Goal: Task Accomplishment & Management: Complete application form

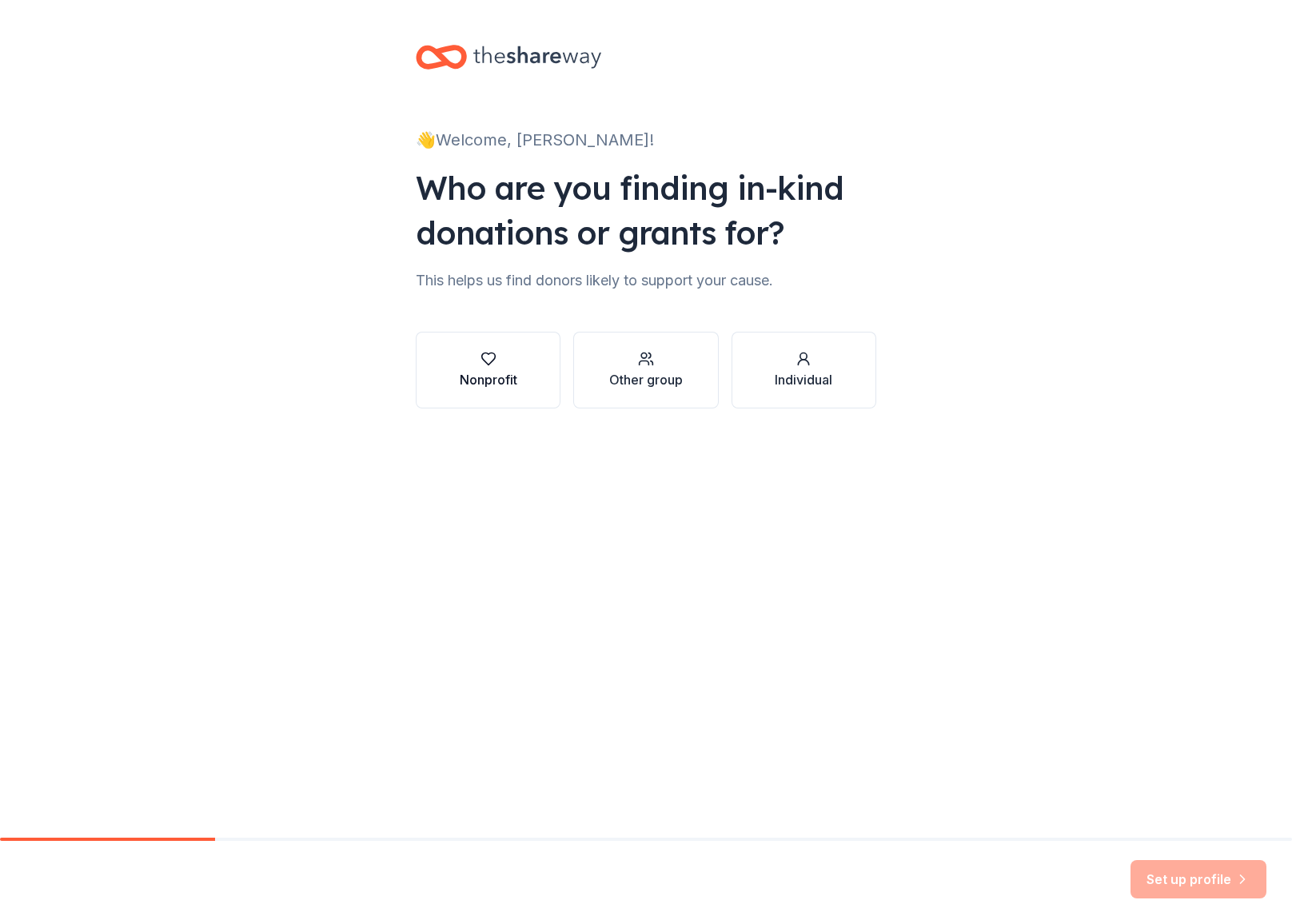
click at [493, 367] on div "Nonprofit" at bounding box center [489, 370] width 58 height 38
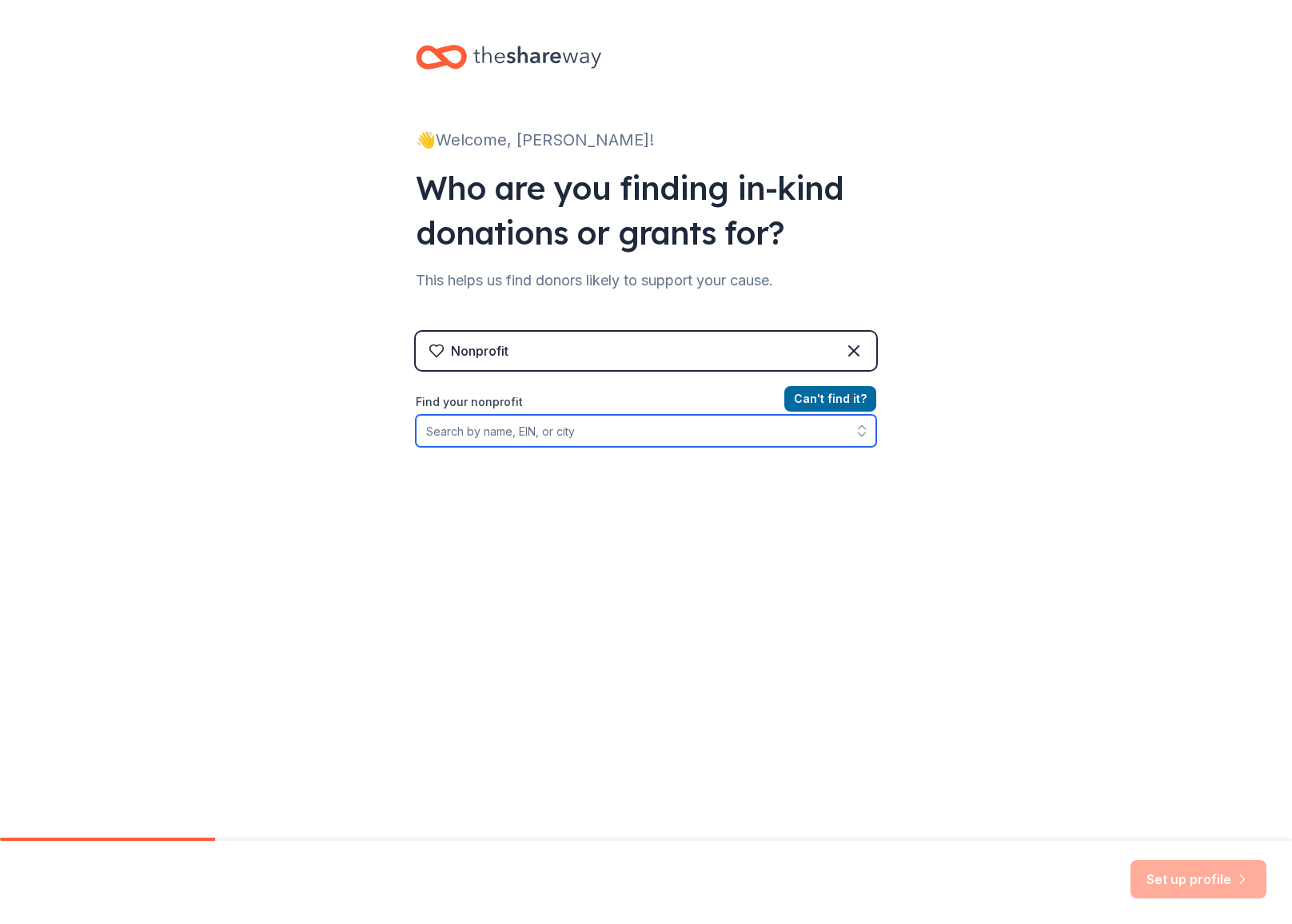
click at [547, 430] on input "Find your nonprofit" at bounding box center [646, 431] width 461 height 32
click at [854, 395] on button "Can ' t find it?" at bounding box center [831, 399] width 92 height 26
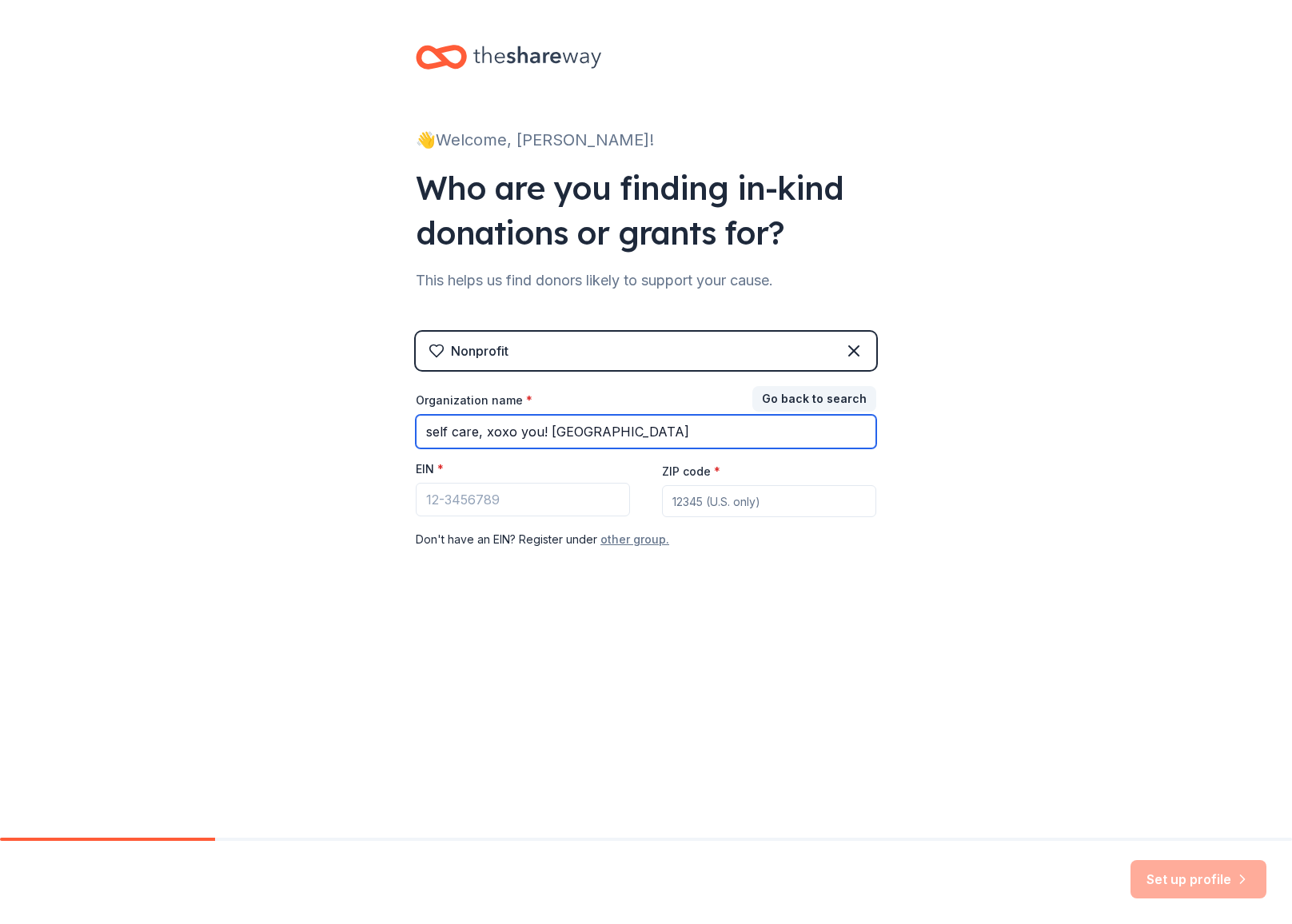
type input "self care, xoxo you! CWRU"
click at [636, 540] on button "other group." at bounding box center [634, 540] width 69 height 20
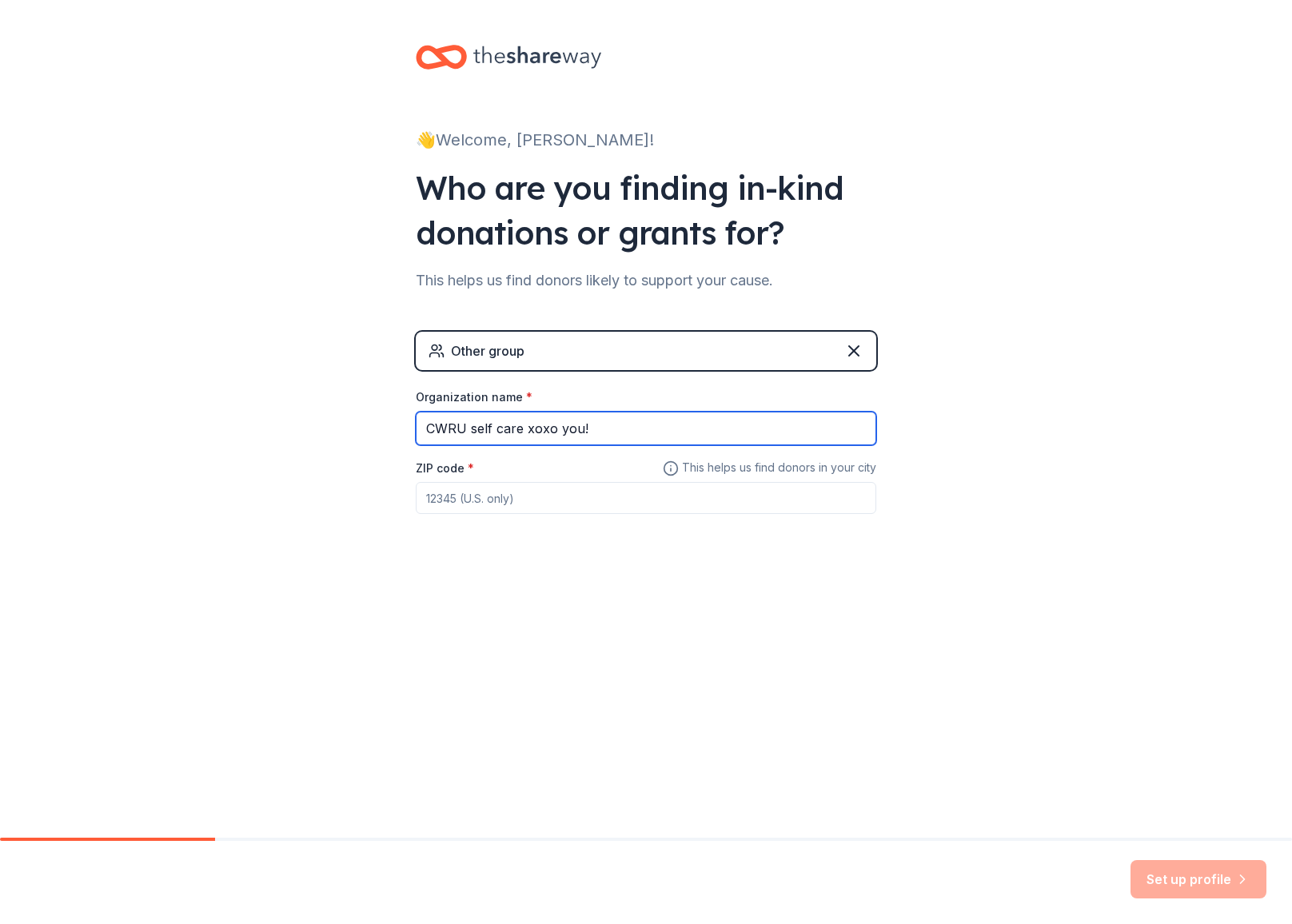
type input "CWRU self care xoxo you!"
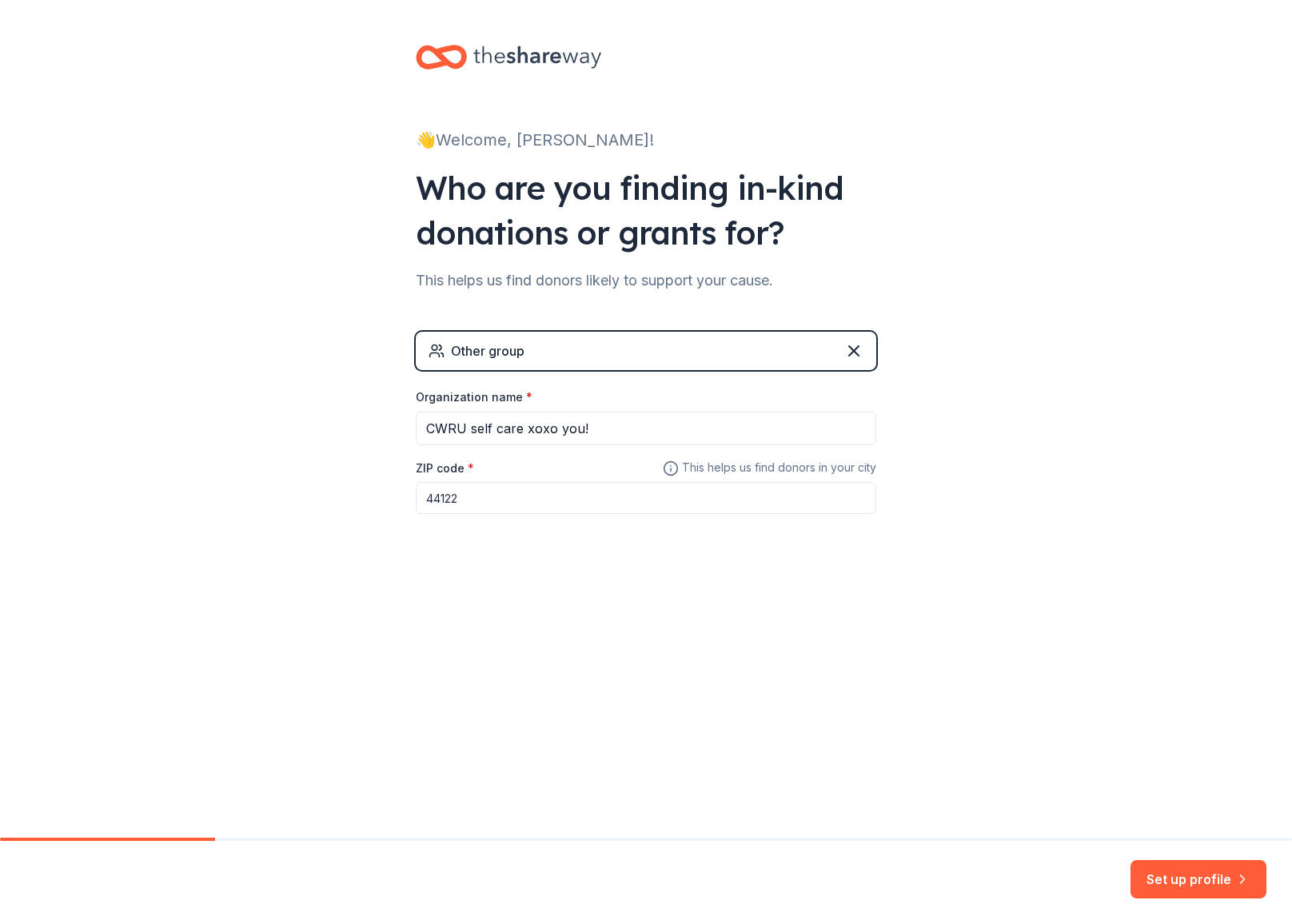
type input "44122"
click at [1077, 756] on div "👋 Welcome, Alexis! Who are you finding in-kind donations or grants for? This he…" at bounding box center [646, 419] width 1292 height 838
click at [1188, 869] on button "Set up profile" at bounding box center [1198, 879] width 136 height 38
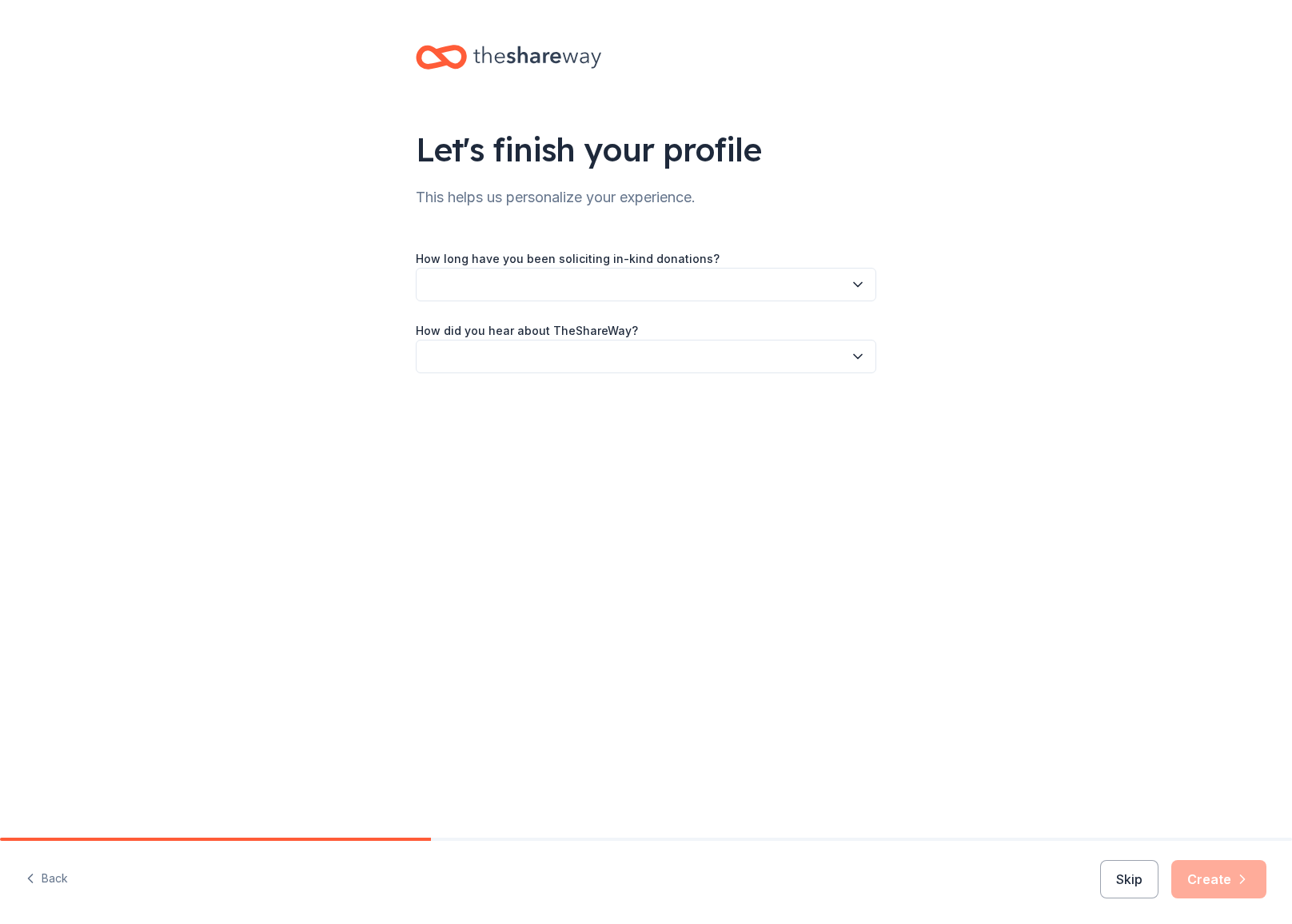
click at [749, 282] on button "button" at bounding box center [646, 284] width 461 height 33
click at [721, 328] on div "This is my first time!" at bounding box center [646, 328] width 453 height 32
click at [688, 360] on button "button" at bounding box center [646, 356] width 461 height 33
click at [672, 392] on div "Friend or colleague" at bounding box center [646, 400] width 453 height 32
click at [1196, 870] on button "Create" at bounding box center [1220, 879] width 96 height 38
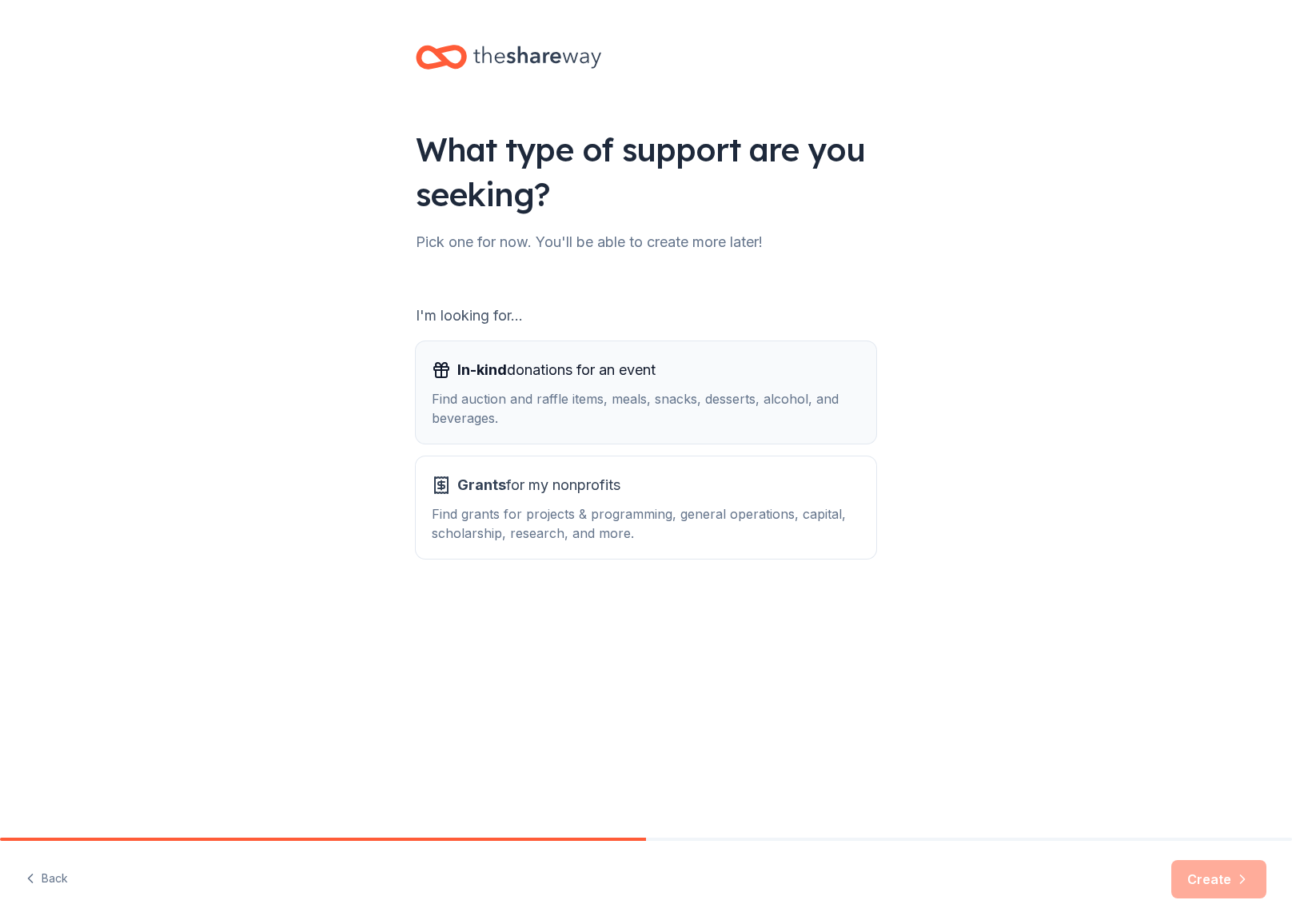
click at [756, 413] on div "Find auction and raffle items, meals, snacks, desserts, alcohol, and beverages." at bounding box center [646, 408] width 429 height 38
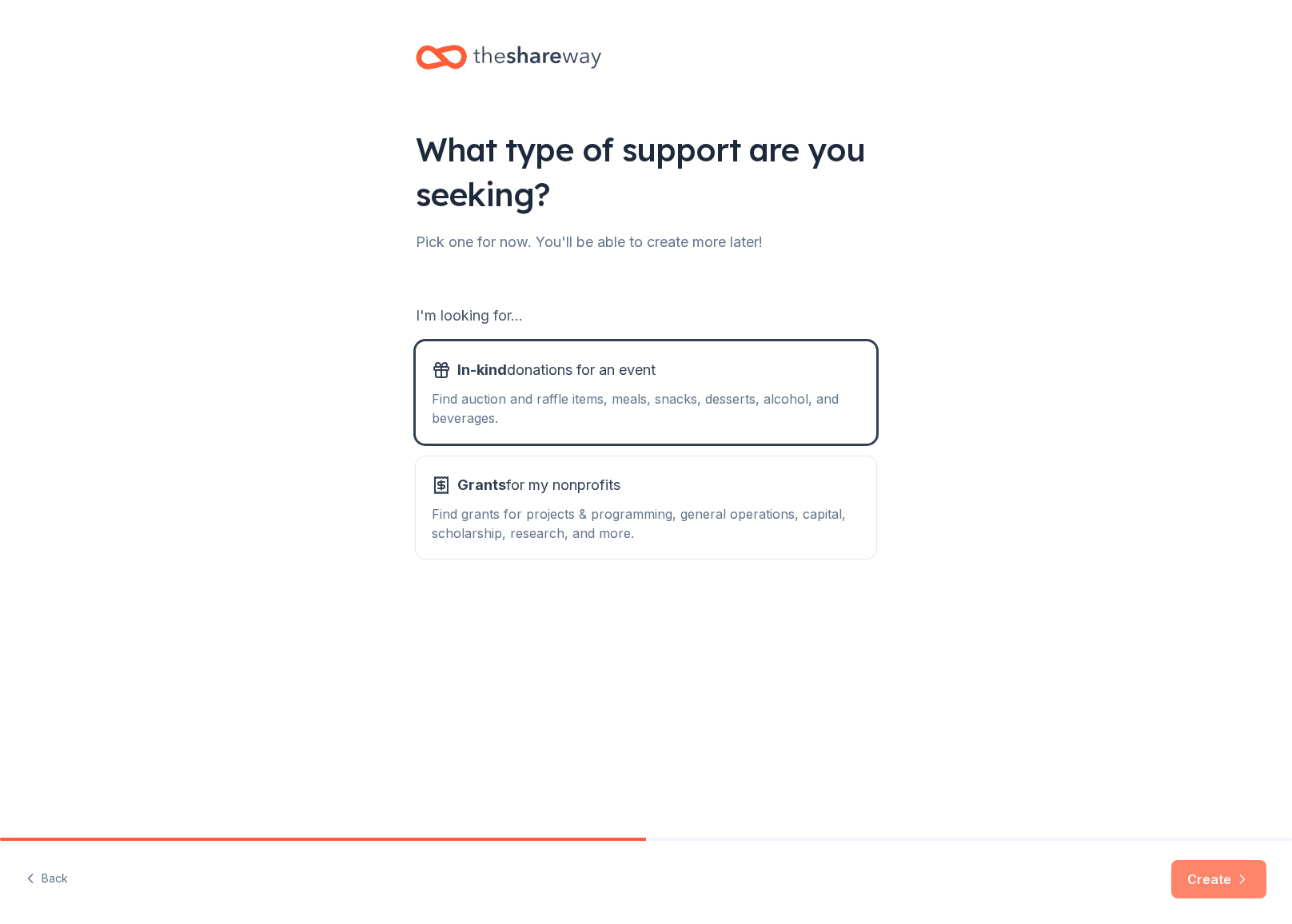
click at [1208, 884] on button "Create" at bounding box center [1220, 879] width 96 height 38
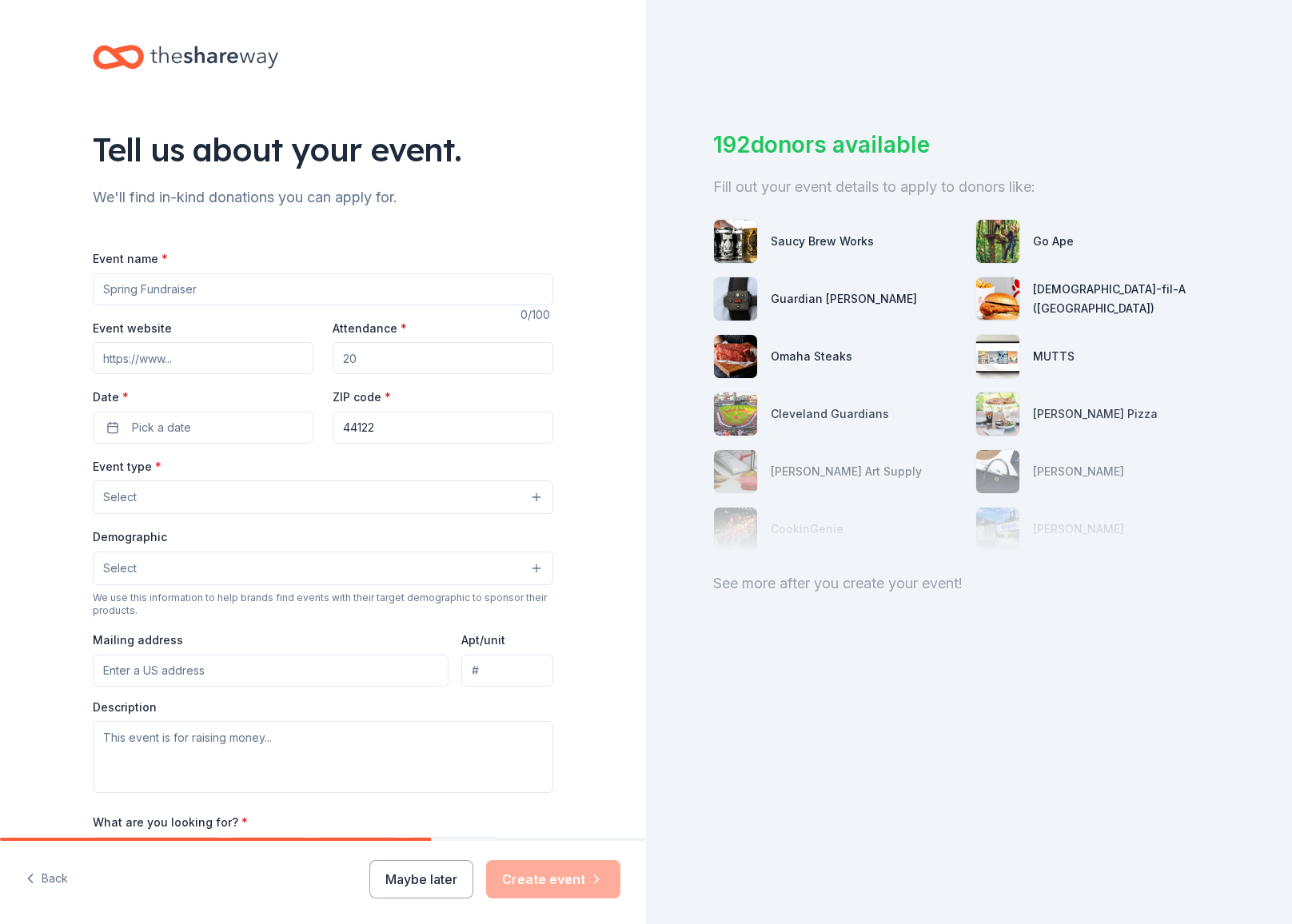
click at [527, 563] on button "Select" at bounding box center [323, 568] width 461 height 33
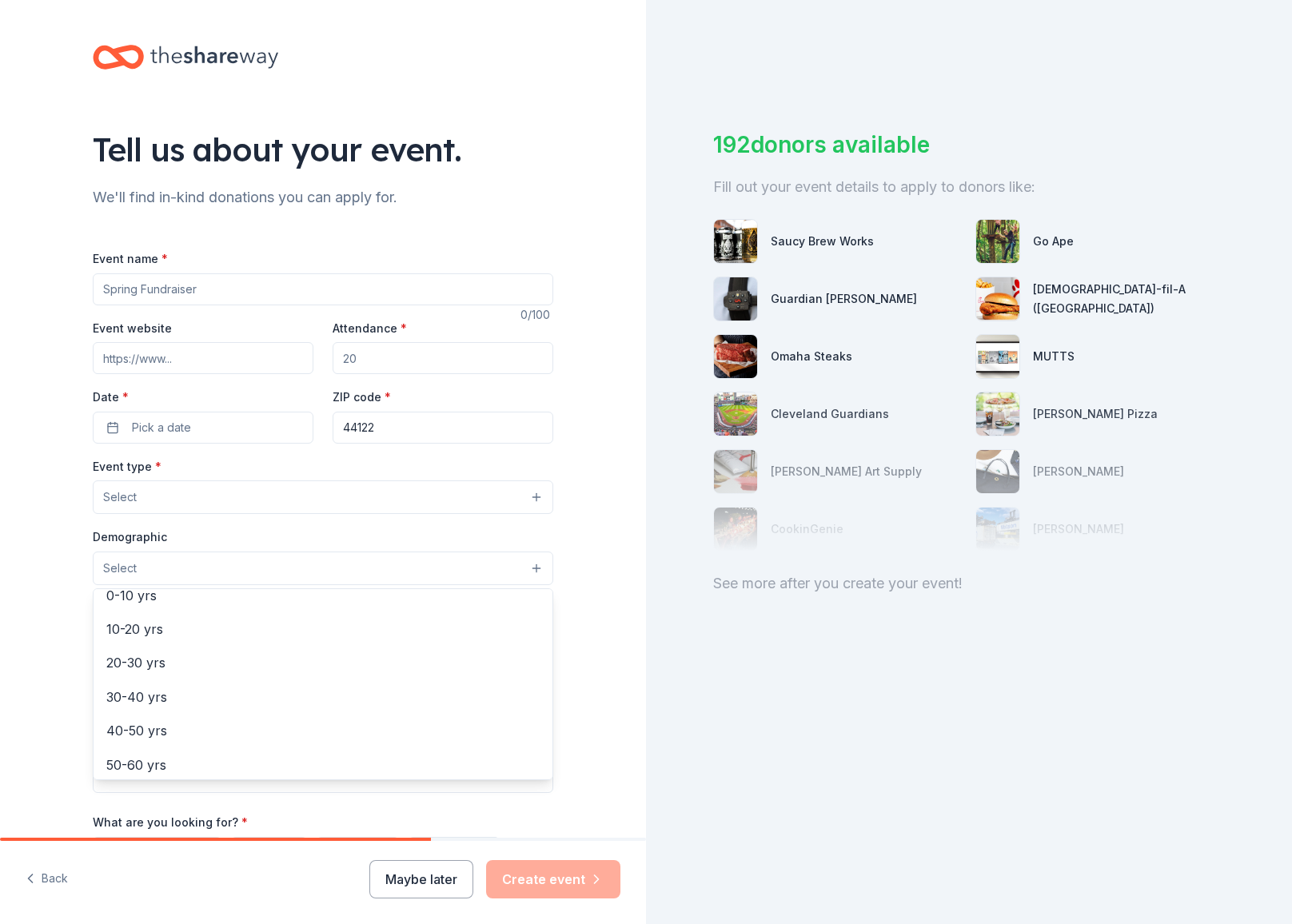
scroll to position [155, 0]
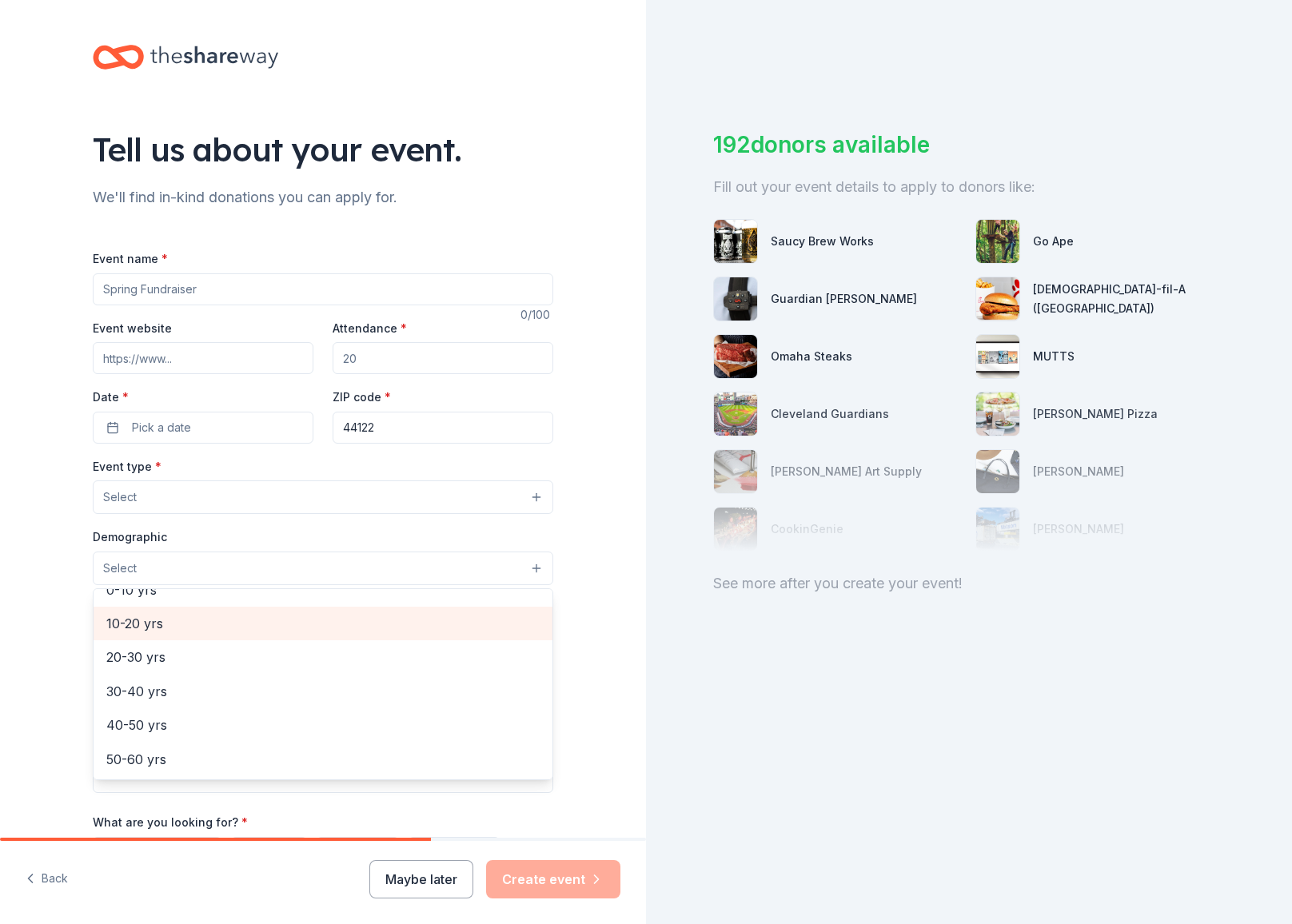
click at [395, 623] on span "10-20 yrs" at bounding box center [323, 623] width 433 height 20
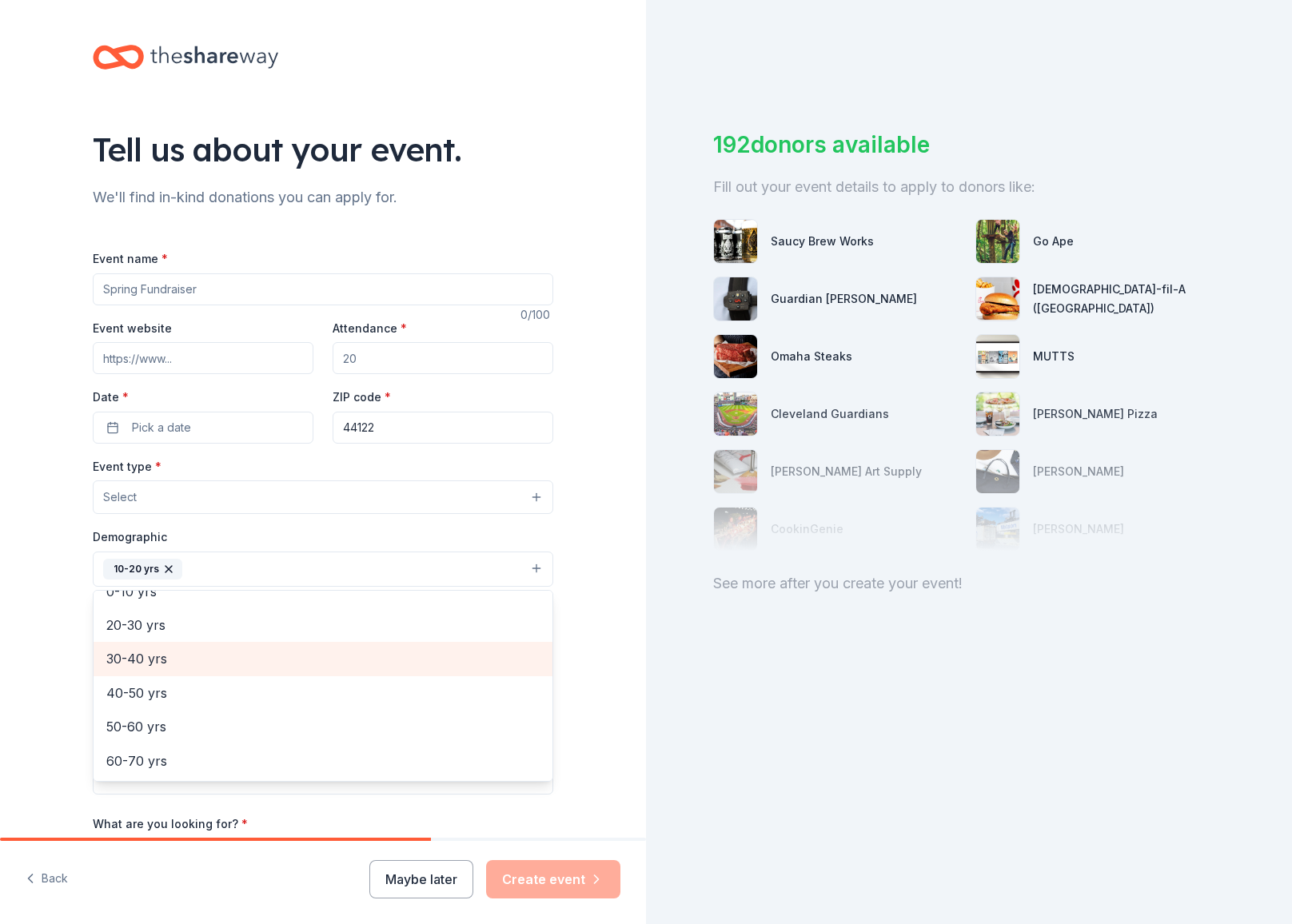
click at [348, 655] on span "30-40 yrs" at bounding box center [323, 659] width 433 height 20
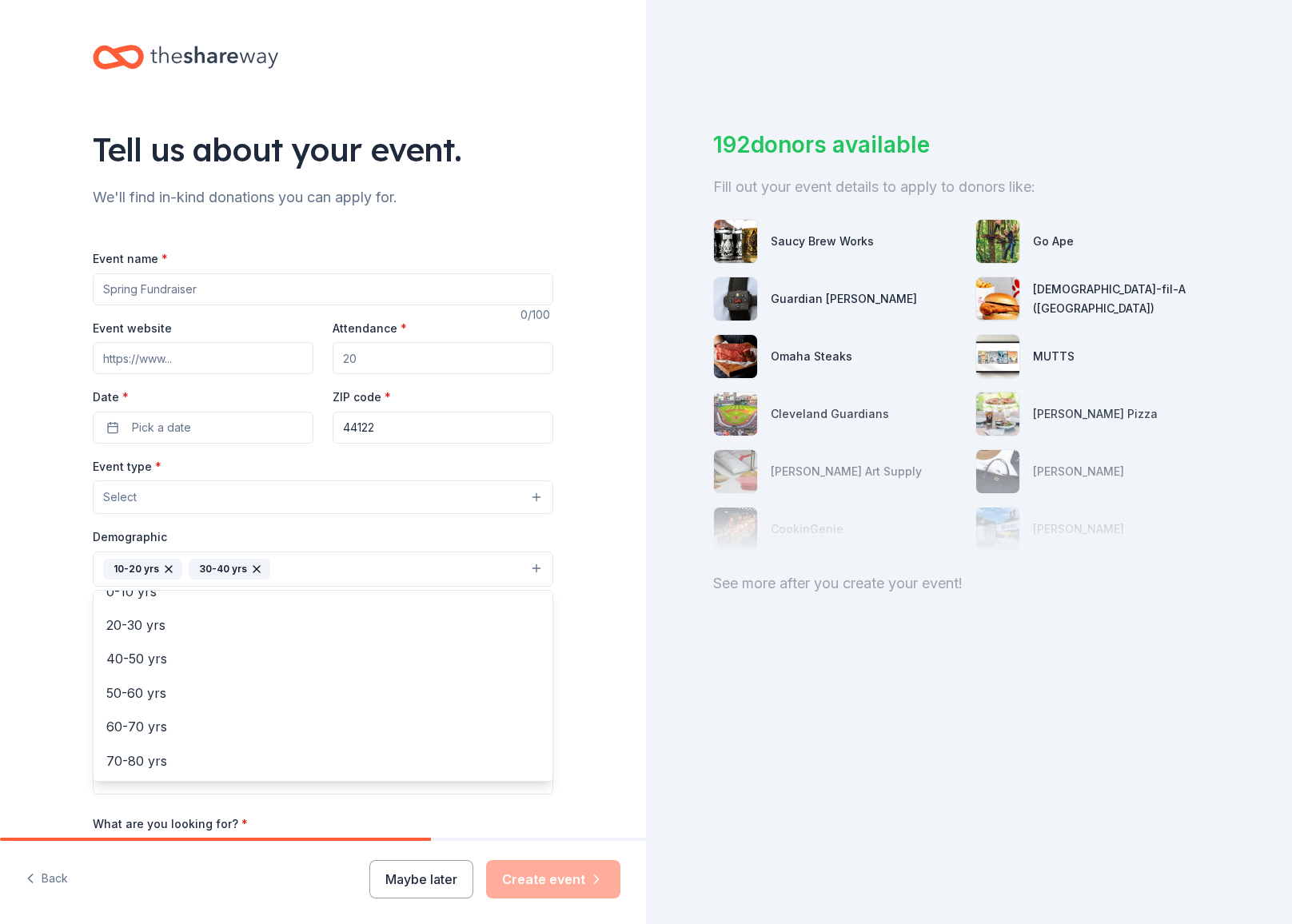
click at [690, 696] on div "Tell us about your event. We'll find in-kind donations you can apply for. Event…" at bounding box center [646, 462] width 1292 height 924
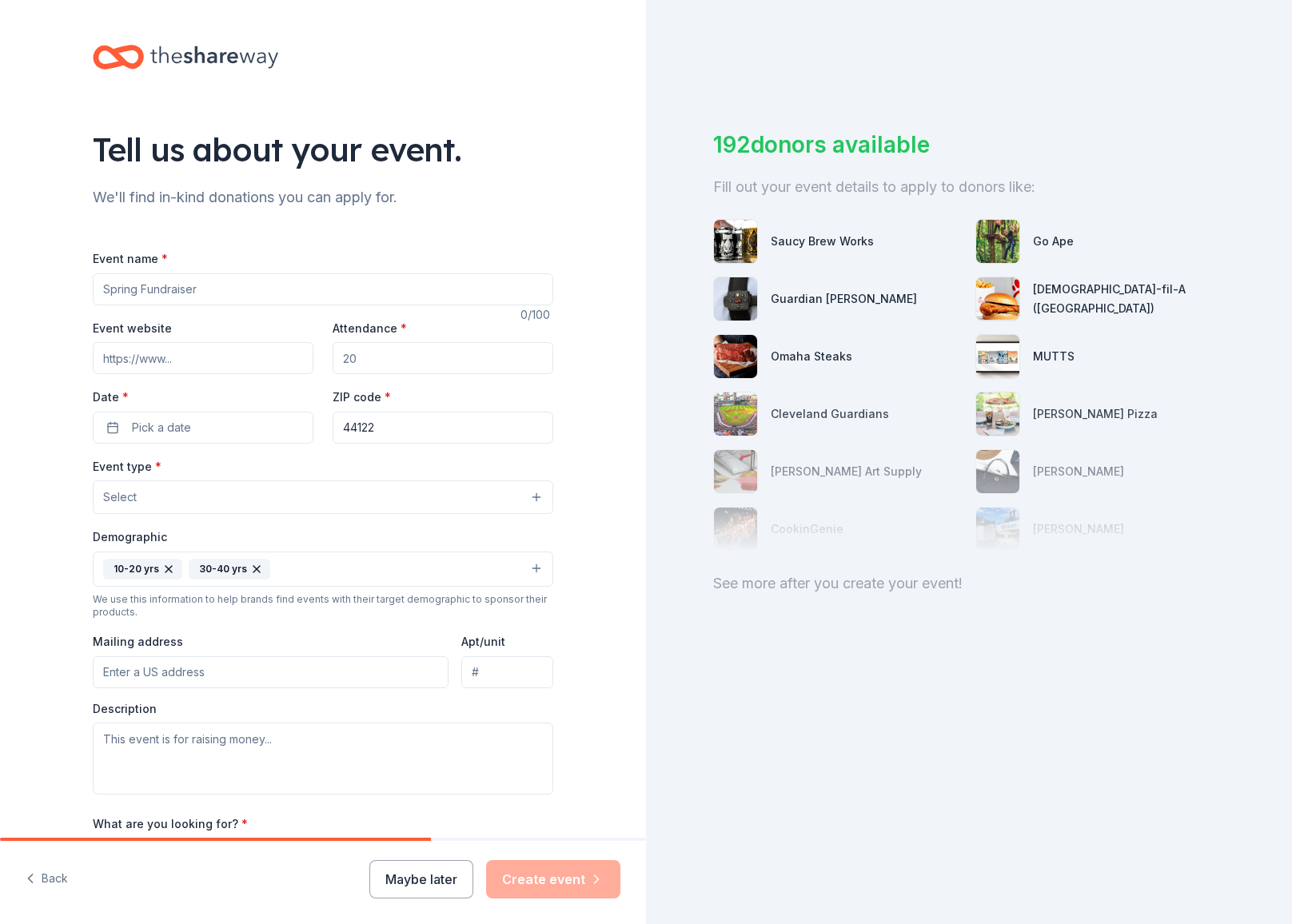
click at [497, 494] on button "Select" at bounding box center [323, 497] width 461 height 33
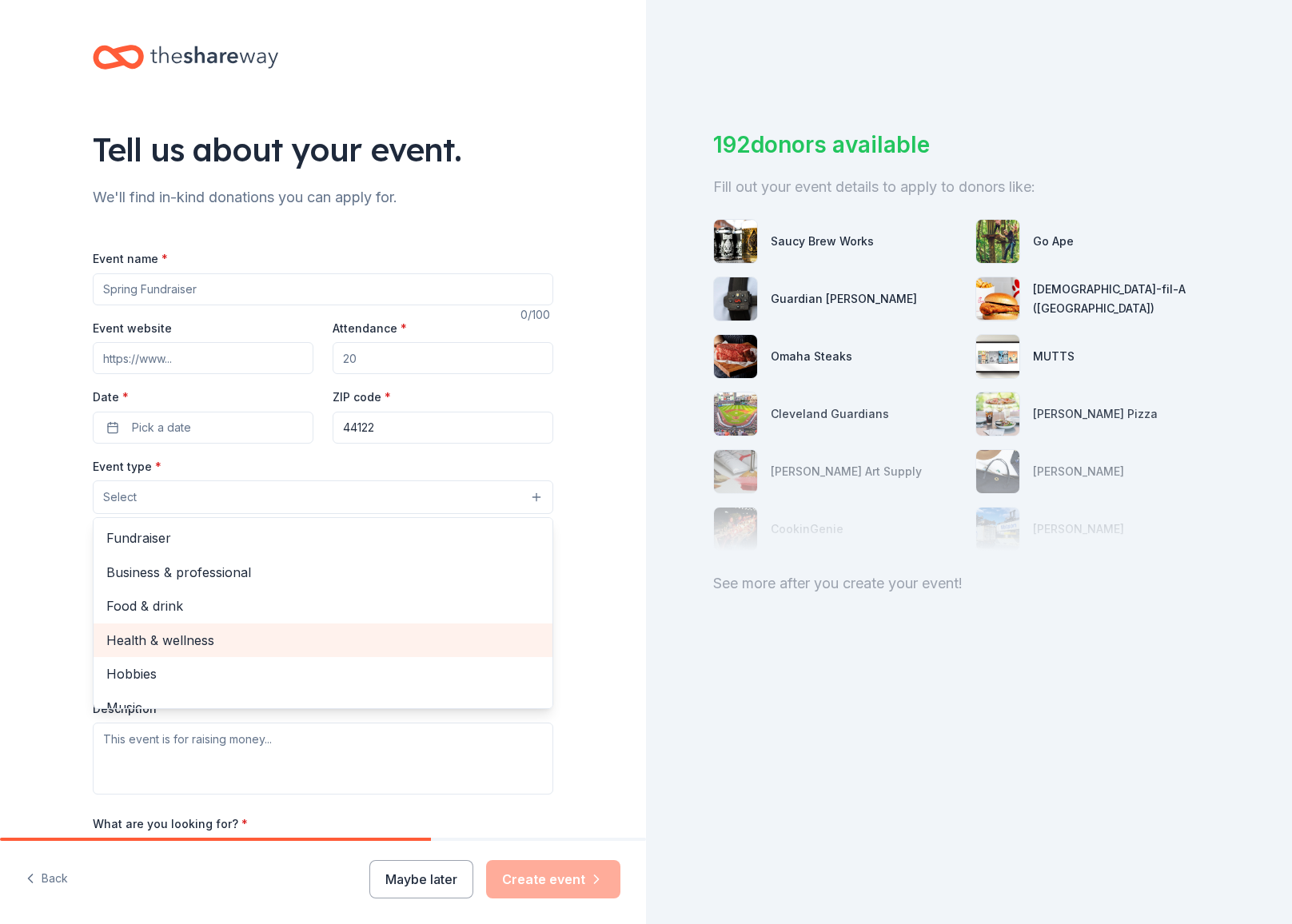
click at [403, 630] on span "Health & wellness" at bounding box center [323, 640] width 433 height 20
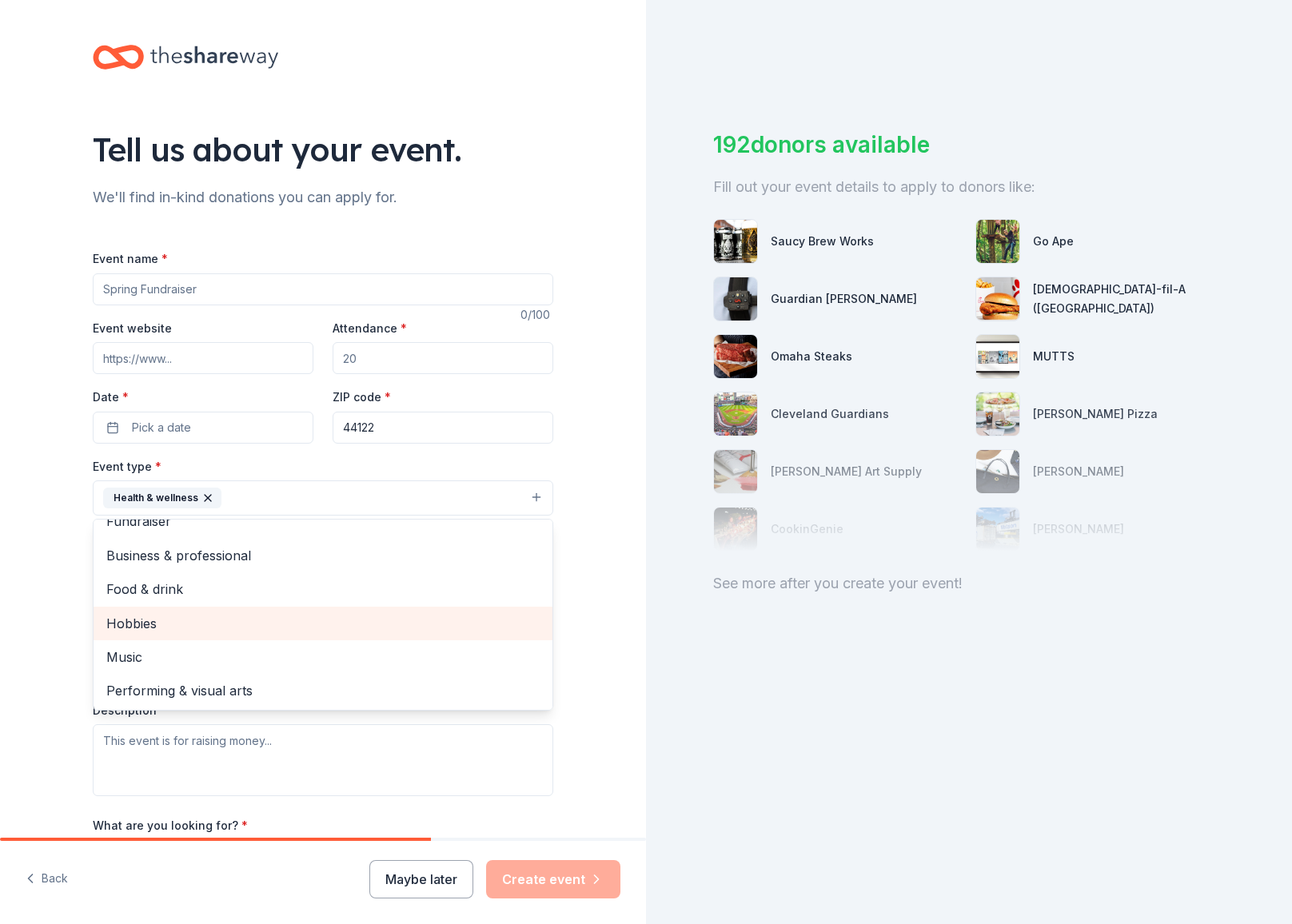
scroll to position [18, 0]
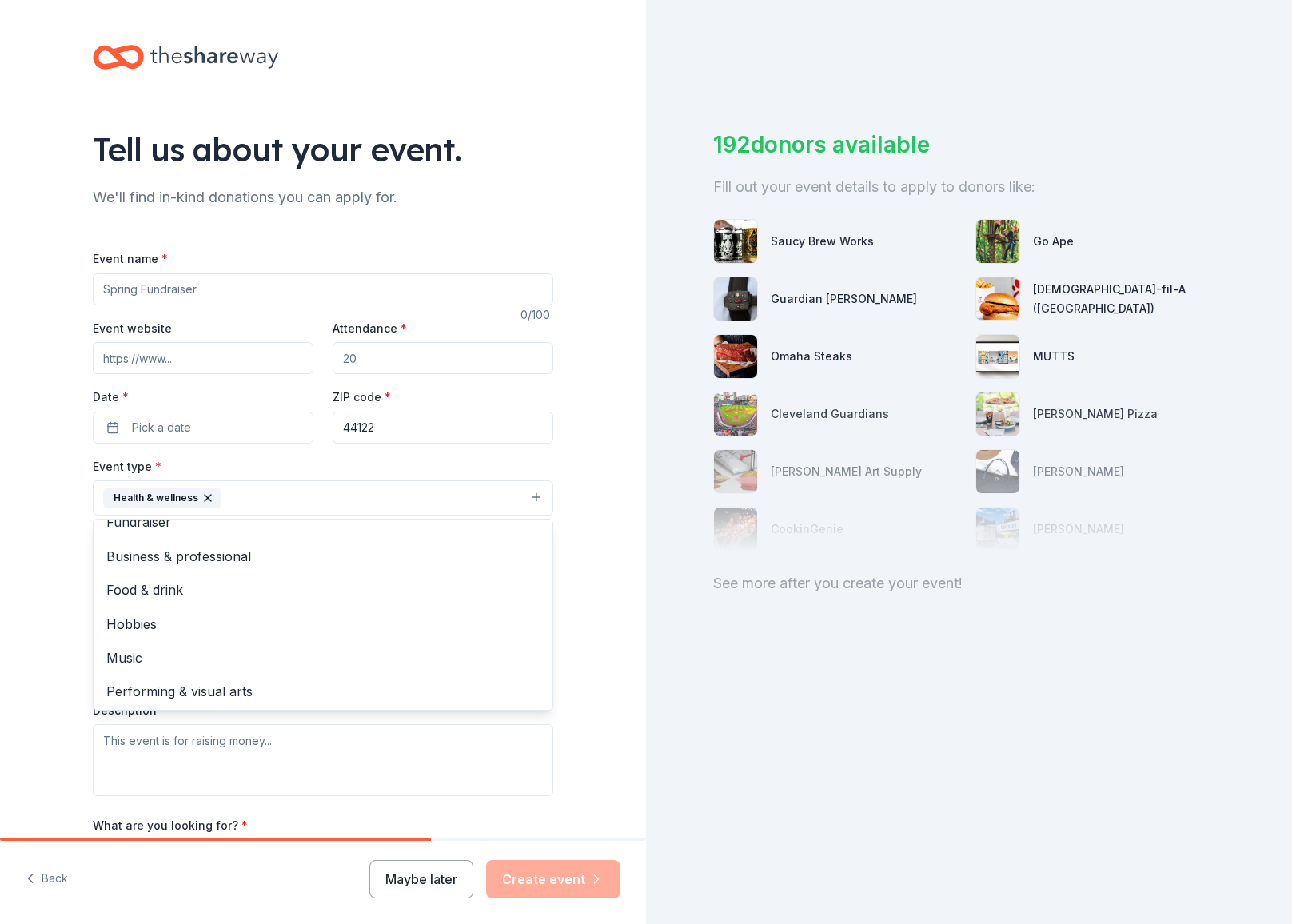
click at [747, 621] on div "Tell us about your event. We'll find in-kind donations you can apply for. Event…" at bounding box center [646, 462] width 1292 height 924
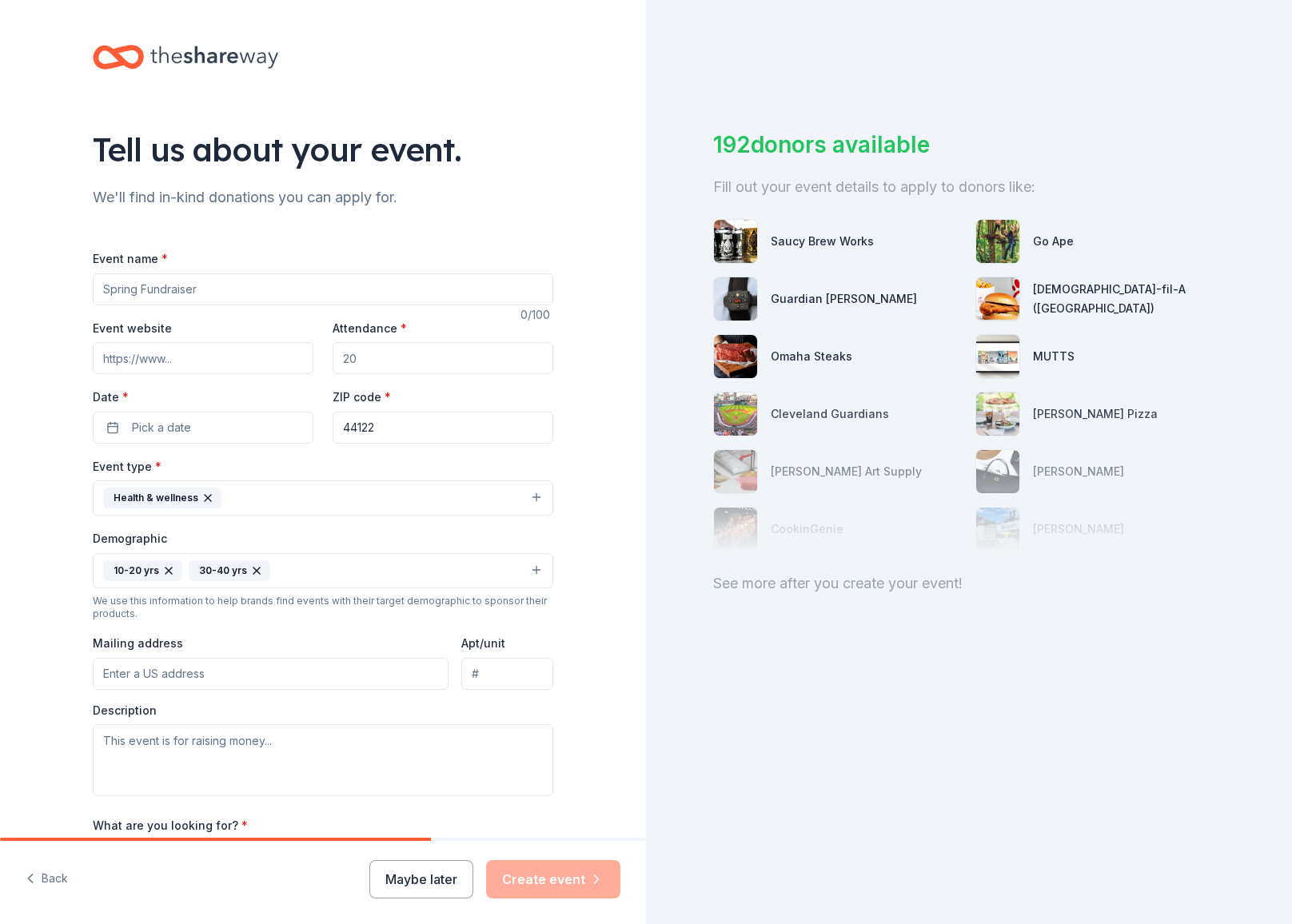
scroll to position [0, 0]
click at [1023, 49] on div "192 donors available Fill out your event details to apply to donors like: Saucy…" at bounding box center [970, 462] width 646 height 924
click at [223, 764] on textarea at bounding box center [323, 760] width 461 height 72
type textarea "t"
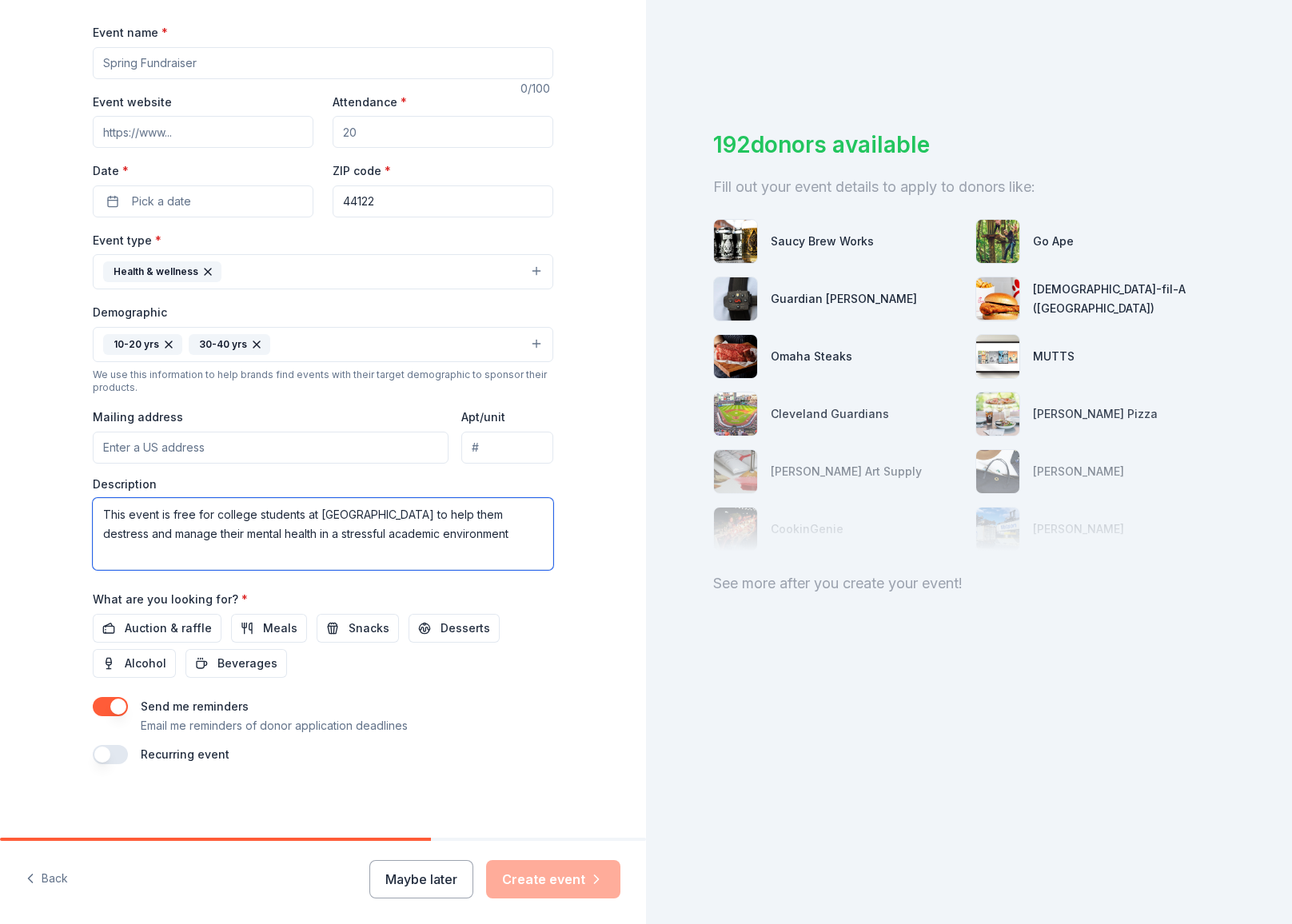
scroll to position [225, 0]
type textarea "This event is free for college students at CWRU to help them destress and manag…"
click at [270, 625] on span "Meals" at bounding box center [281, 629] width 34 height 20
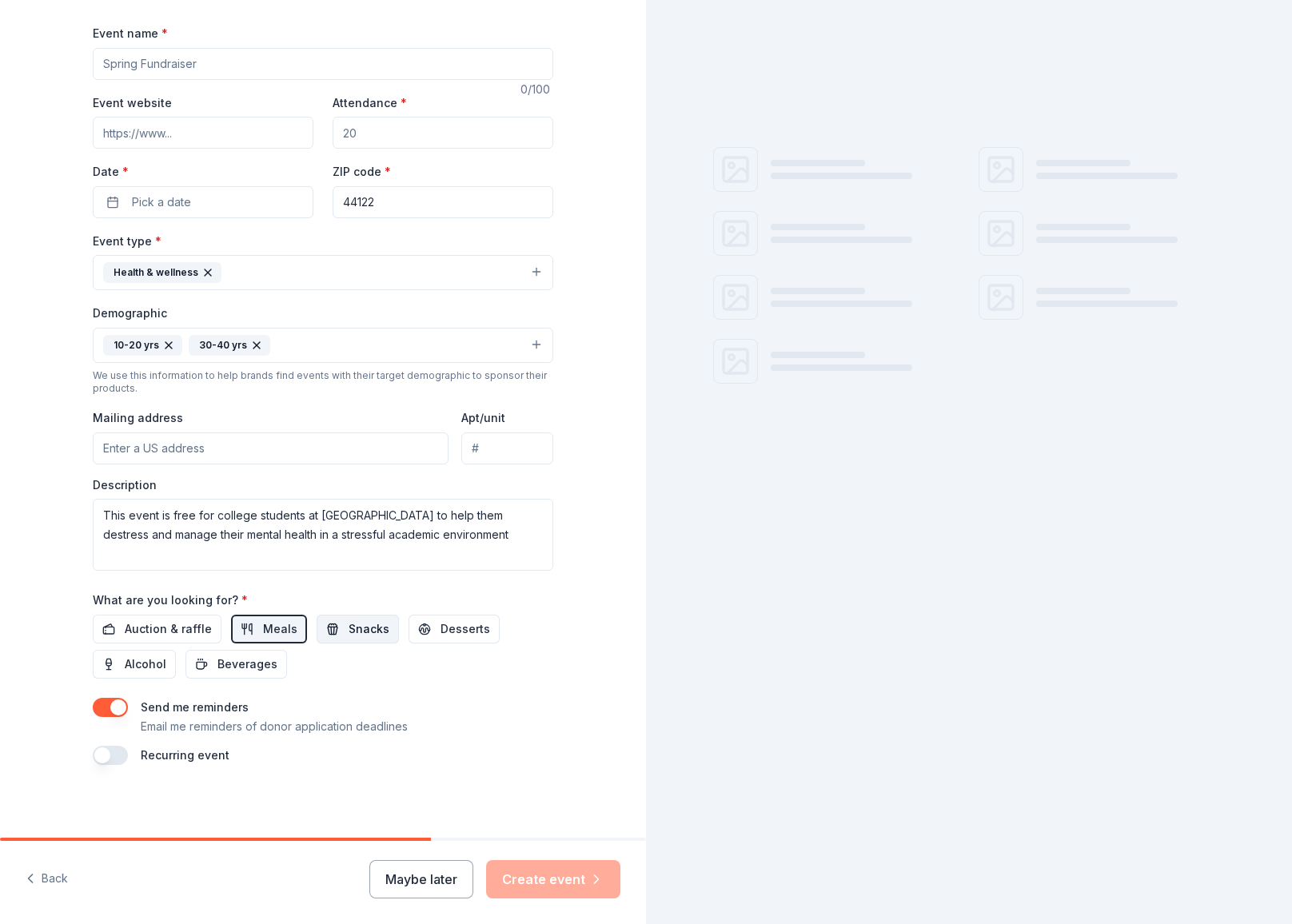
click at [354, 628] on span "Snacks" at bounding box center [369, 629] width 41 height 20
click at [448, 631] on span "Desserts" at bounding box center [466, 629] width 49 height 20
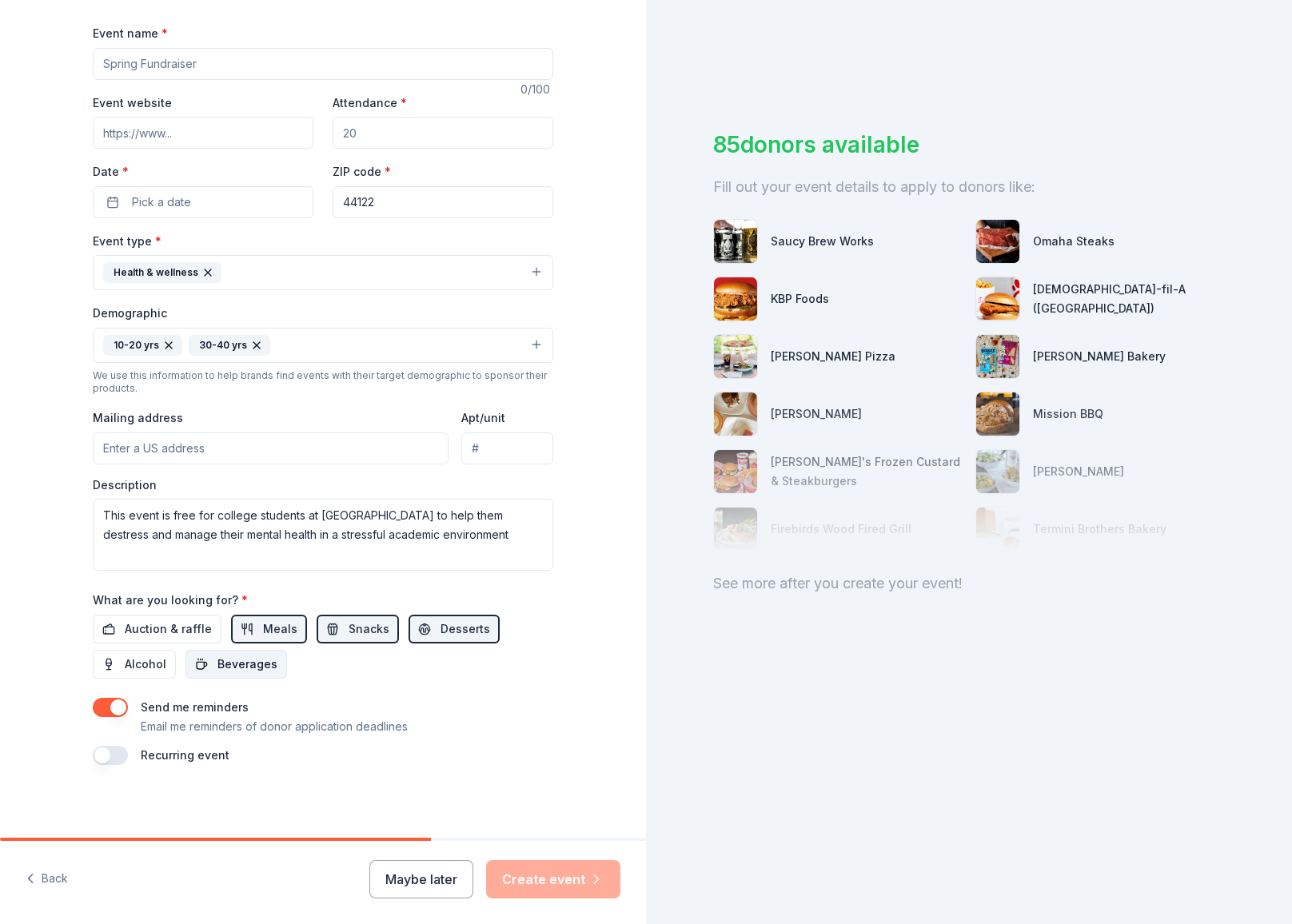
click at [229, 665] on span "Beverages" at bounding box center [247, 664] width 60 height 20
click at [113, 750] on button "button" at bounding box center [110, 755] width 35 height 20
click at [114, 702] on button "button" at bounding box center [110, 707] width 35 height 20
click at [211, 800] on button "September 2026" at bounding box center [182, 804] width 83 height 32
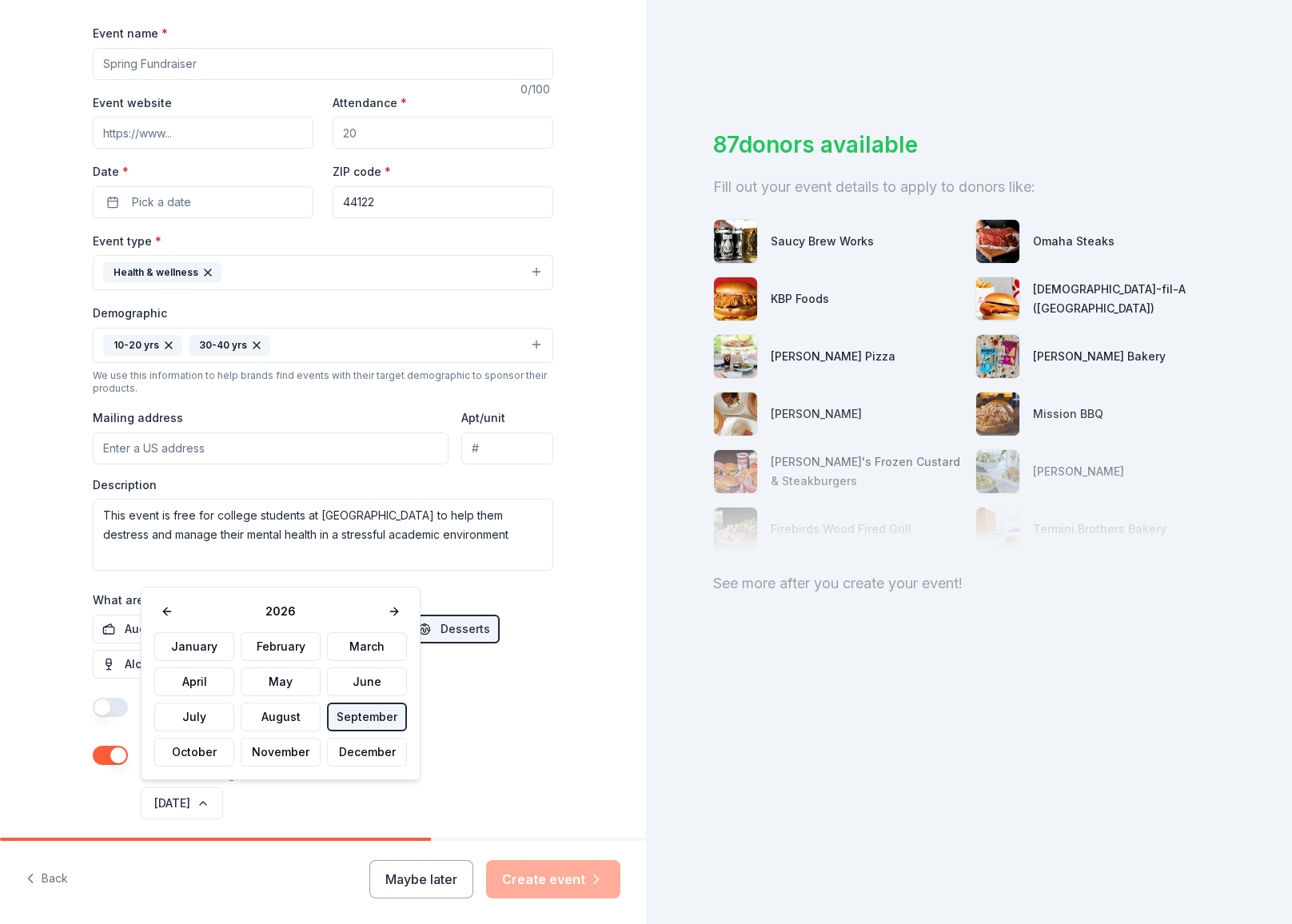
click at [358, 718] on button "September" at bounding box center [368, 717] width 80 height 29
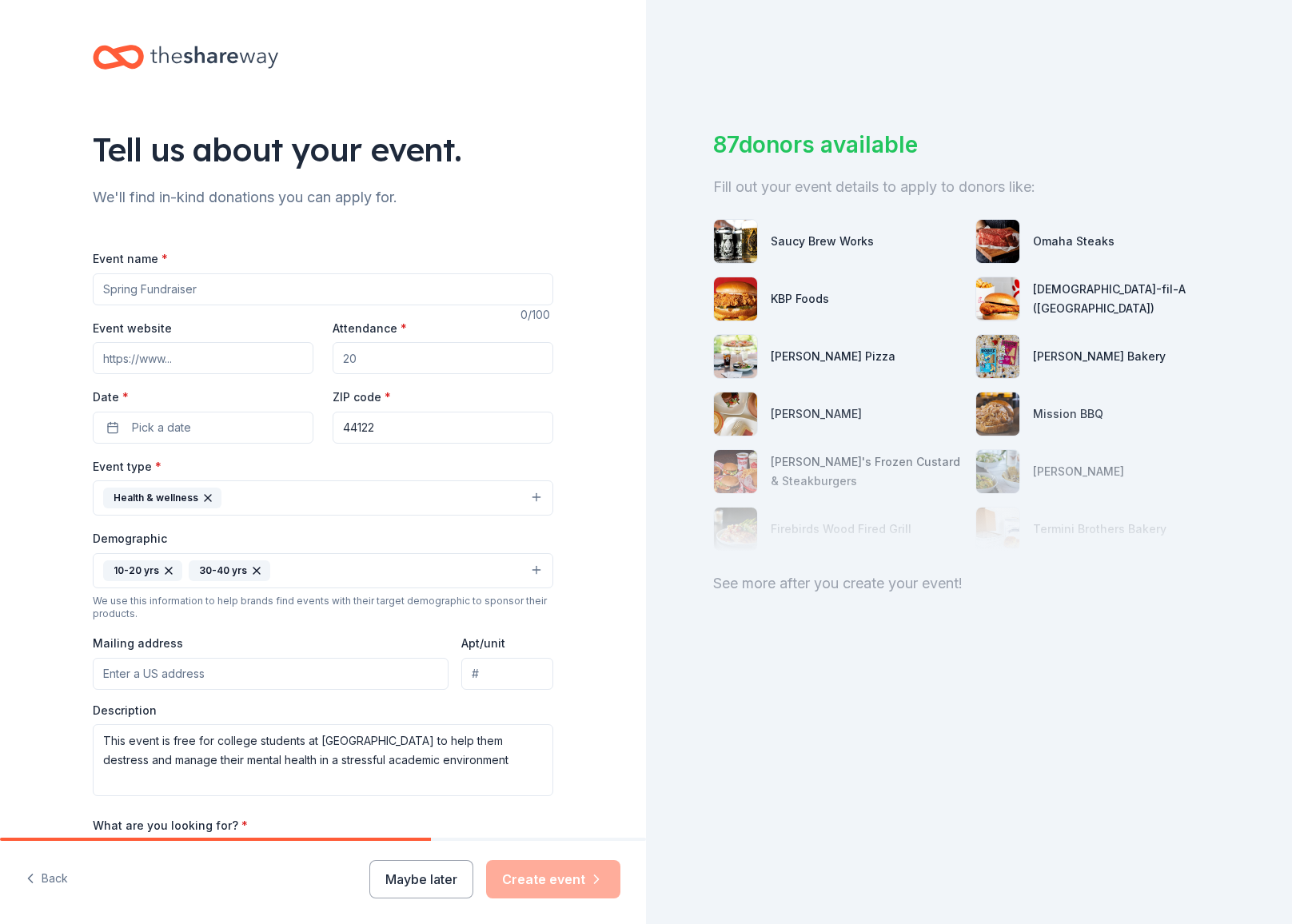
scroll to position [0, 0]
click at [221, 269] on div "Event name *" at bounding box center [323, 277] width 461 height 57
click at [219, 282] on input "Event name *" at bounding box center [323, 290] width 461 height 32
type input "CWRU self care xoxo you event"
click at [172, 363] on input "Event website" at bounding box center [203, 358] width 221 height 32
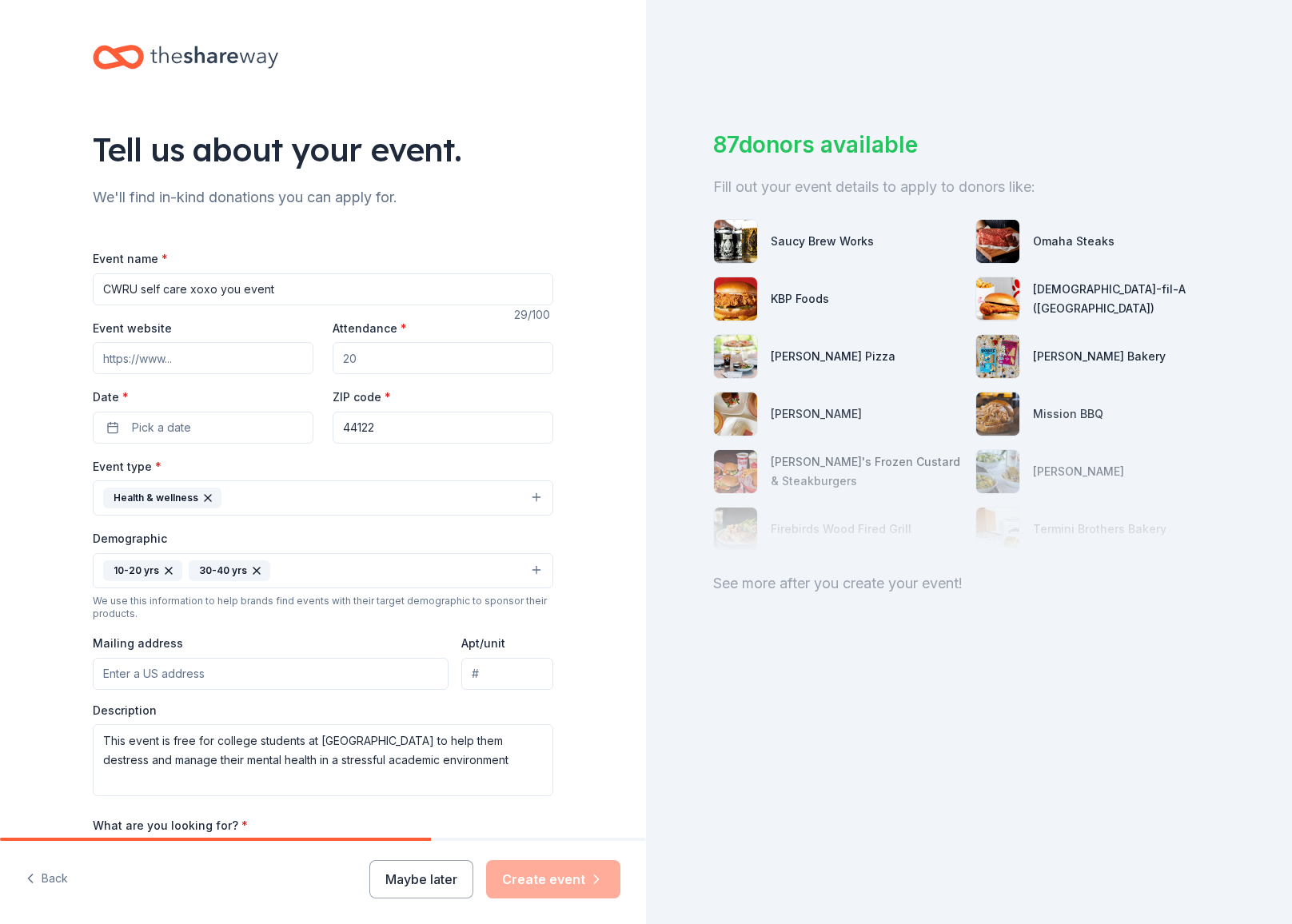
paste input "https://community.case.edu/sexy/home/"
type input "https://community.case.edu/sexy/home/"
click at [363, 355] on input "Attendance *" at bounding box center [443, 358] width 221 height 32
type input "100"
click at [200, 413] on button "Pick a date" at bounding box center [203, 428] width 221 height 32
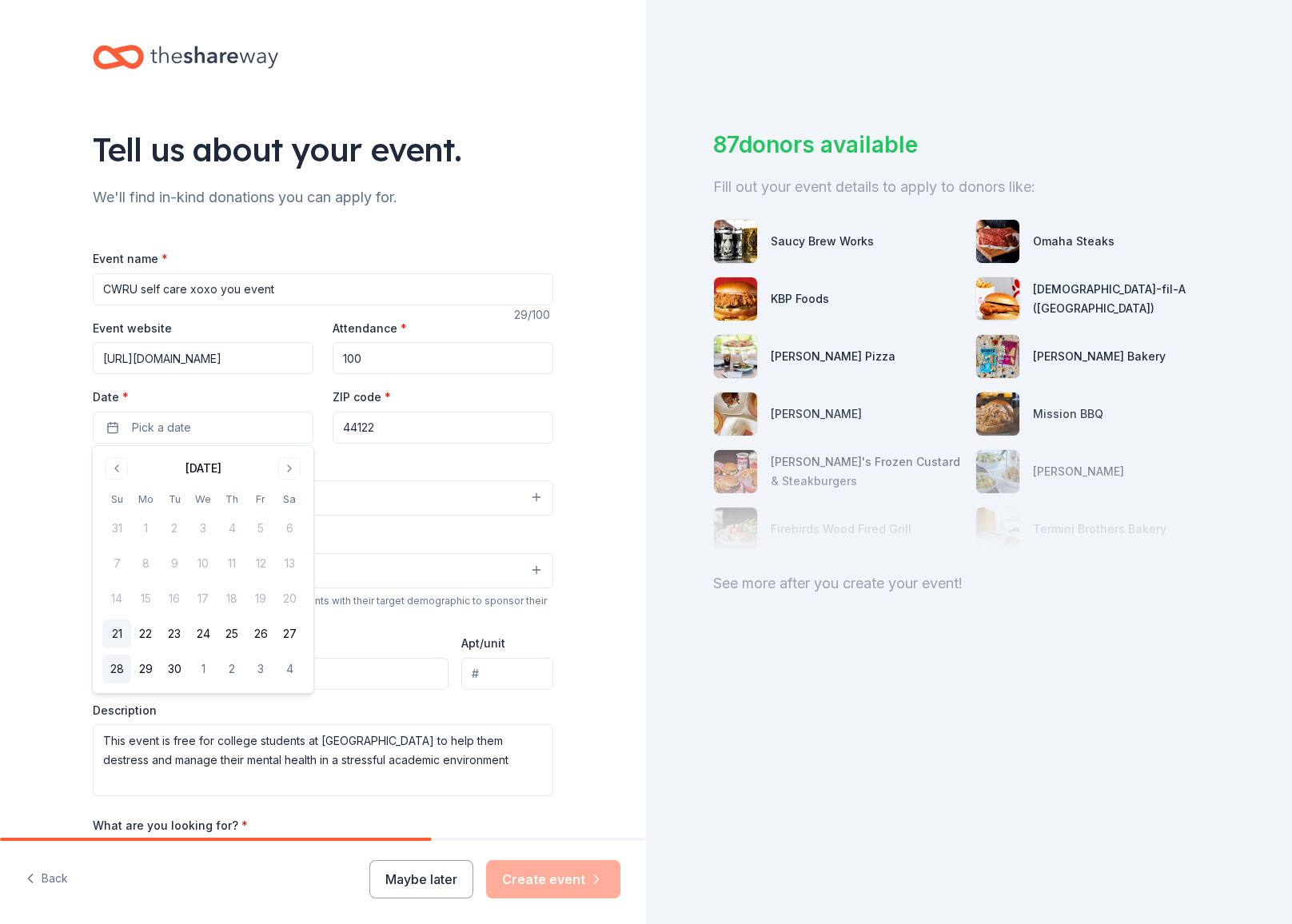
click at [118, 661] on button "28" at bounding box center [117, 669] width 29 height 29
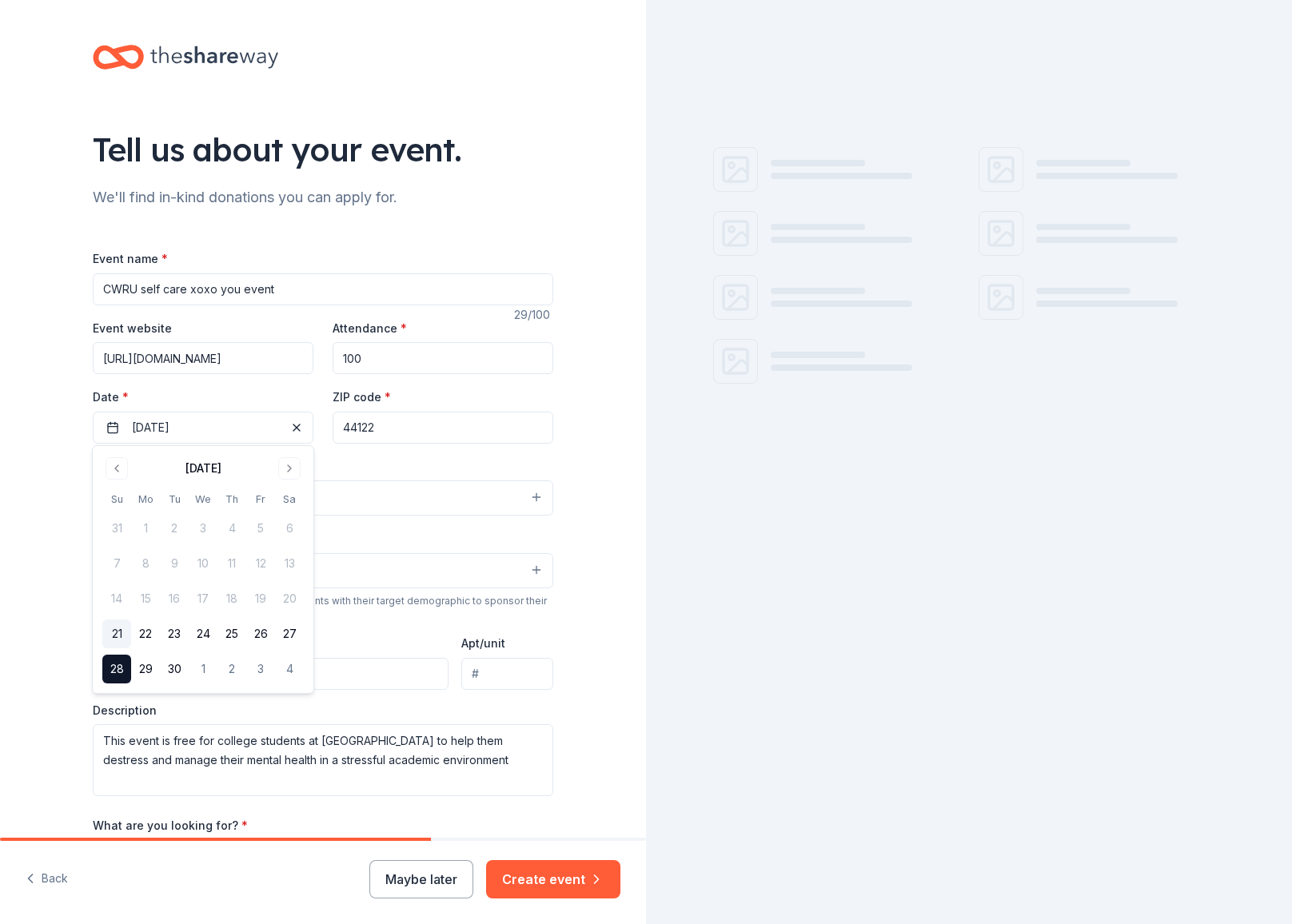
click at [759, 708] on div at bounding box center [970, 462] width 646 height 924
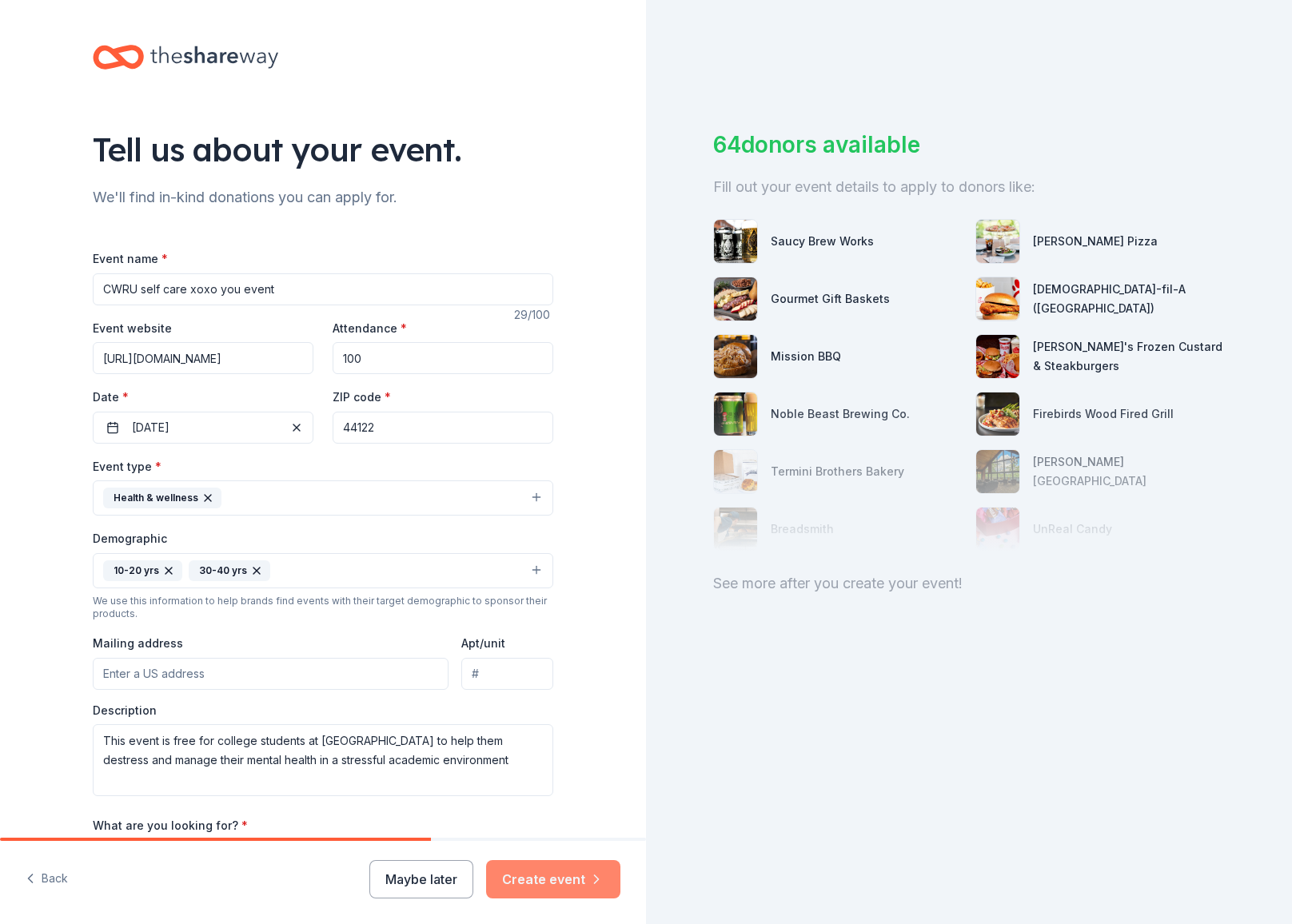
click at [559, 885] on button "Create event" at bounding box center [553, 879] width 135 height 38
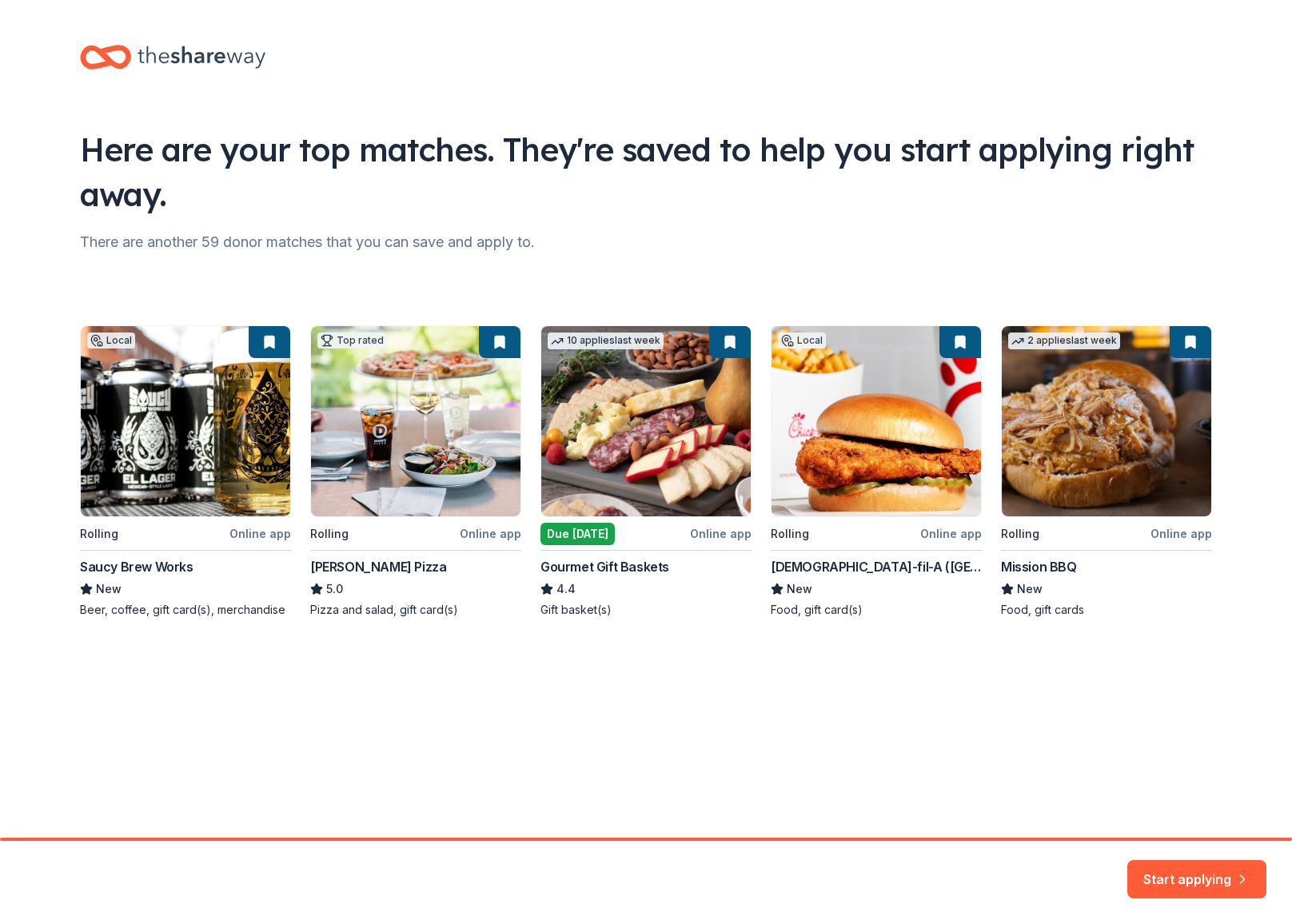
click at [385, 426] on div "Local Rolling Online app Saucy Brew Works New Beer, coffee, gift card(s), merch…" at bounding box center [646, 471] width 1133 height 292
click at [403, 478] on div "Local Rolling Online app Saucy Brew Works New Beer, coffee, gift card(s), merch…" at bounding box center [646, 471] width 1133 height 292
click at [1148, 872] on button "Start applying" at bounding box center [1196, 869] width 139 height 38
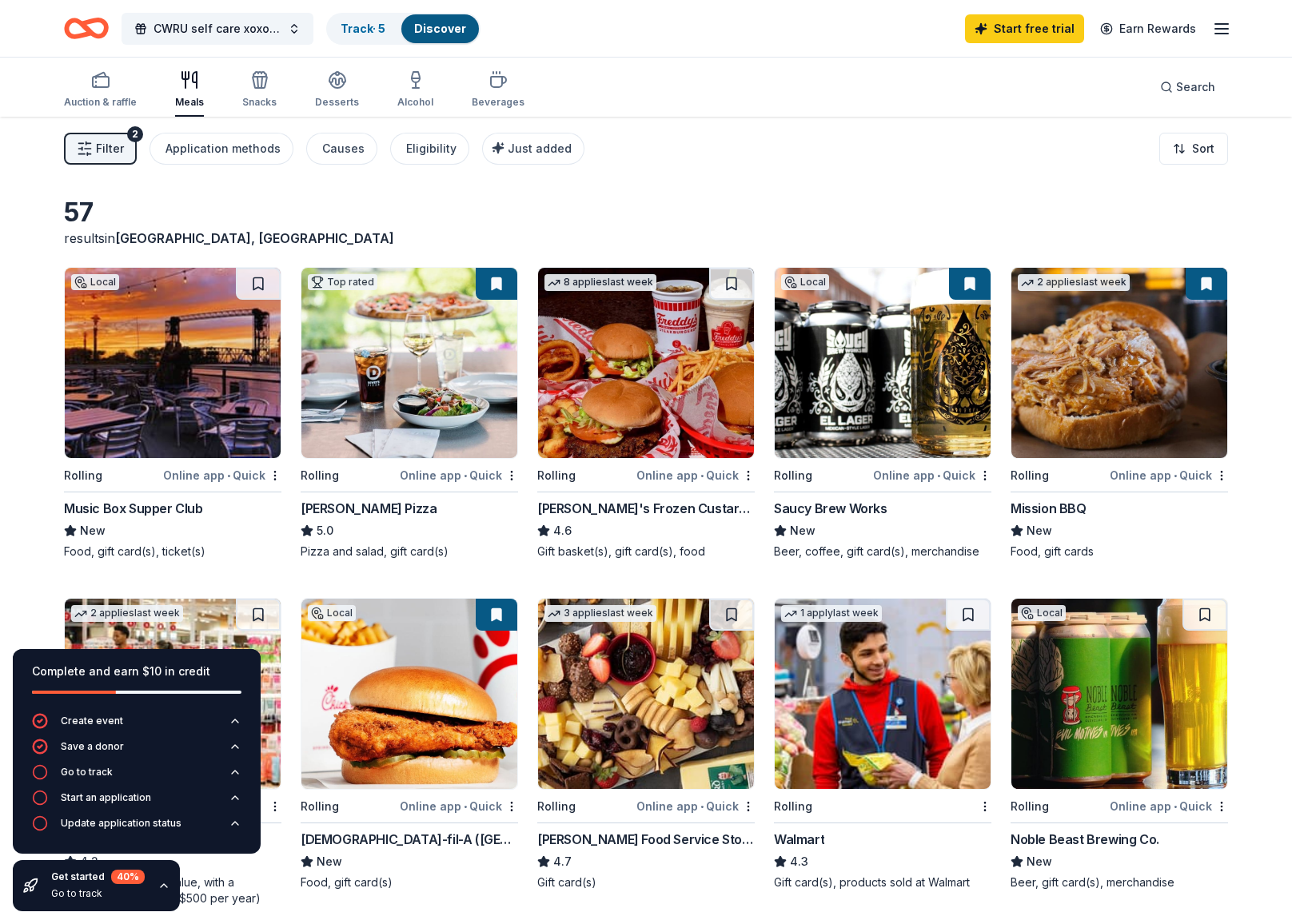
click at [387, 426] on img at bounding box center [409, 362] width 216 height 190
click at [397, 713] on img at bounding box center [409, 693] width 216 height 190
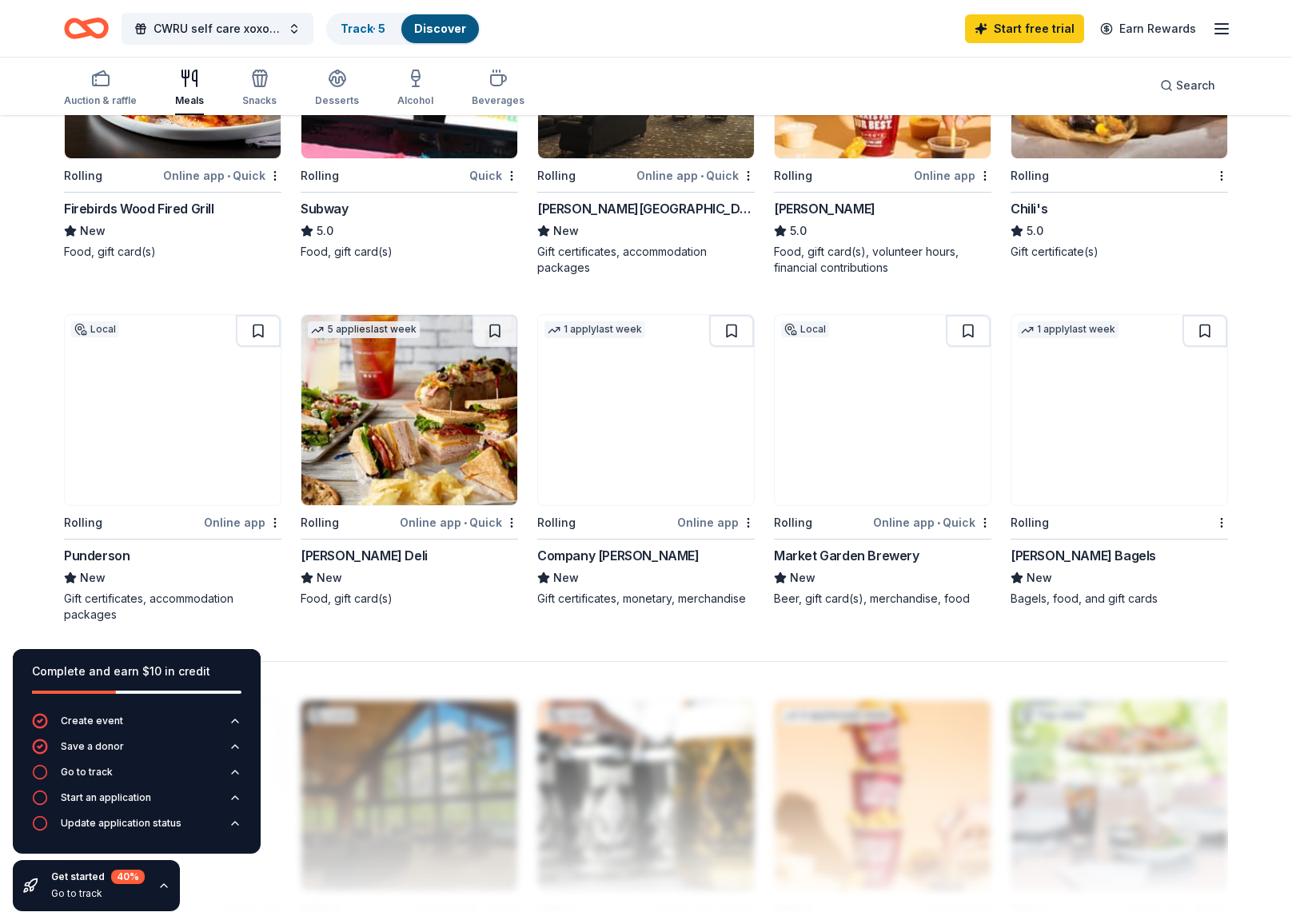
scroll to position [991, 0]
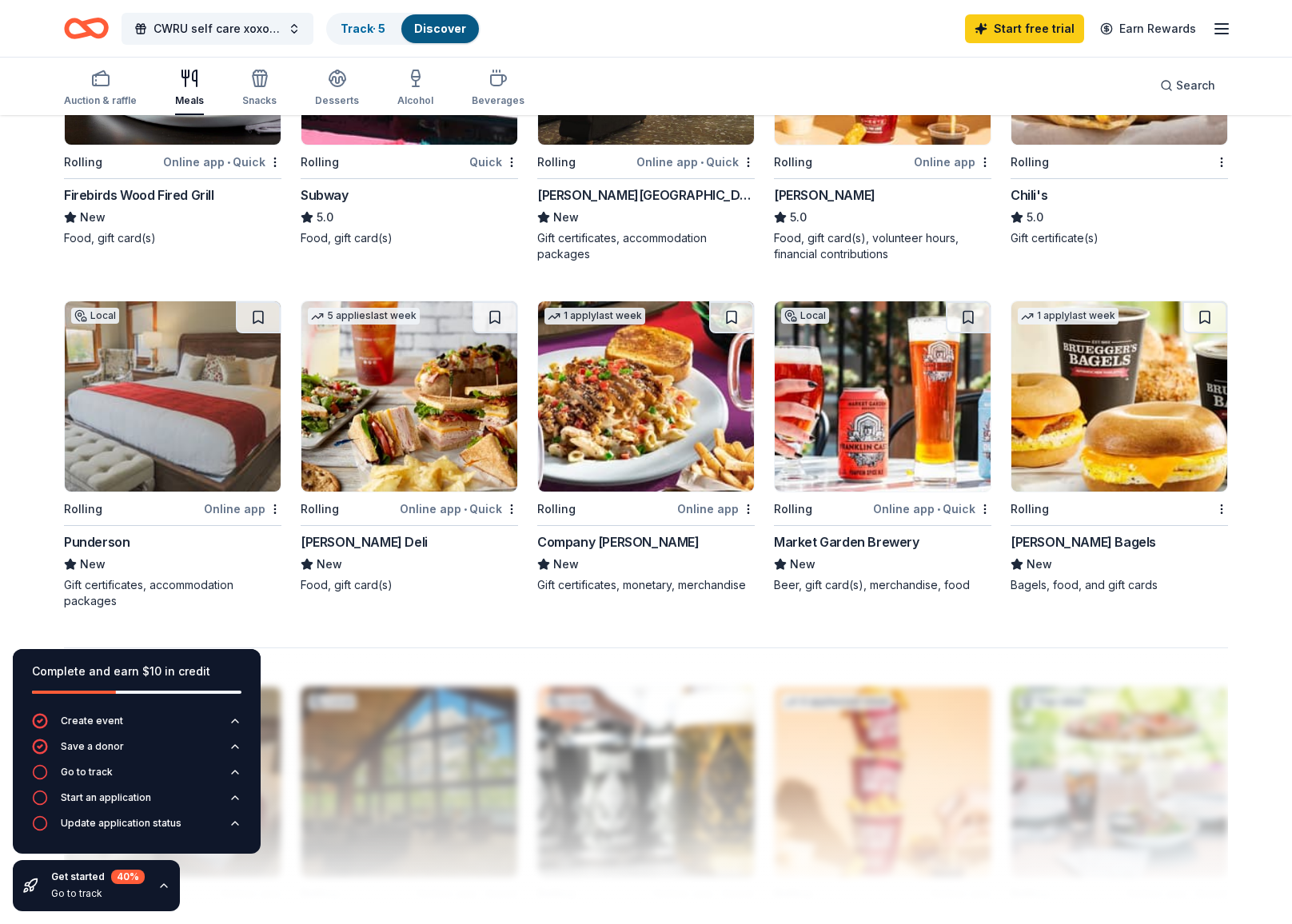
click at [1078, 415] on img at bounding box center [1119, 396] width 216 height 190
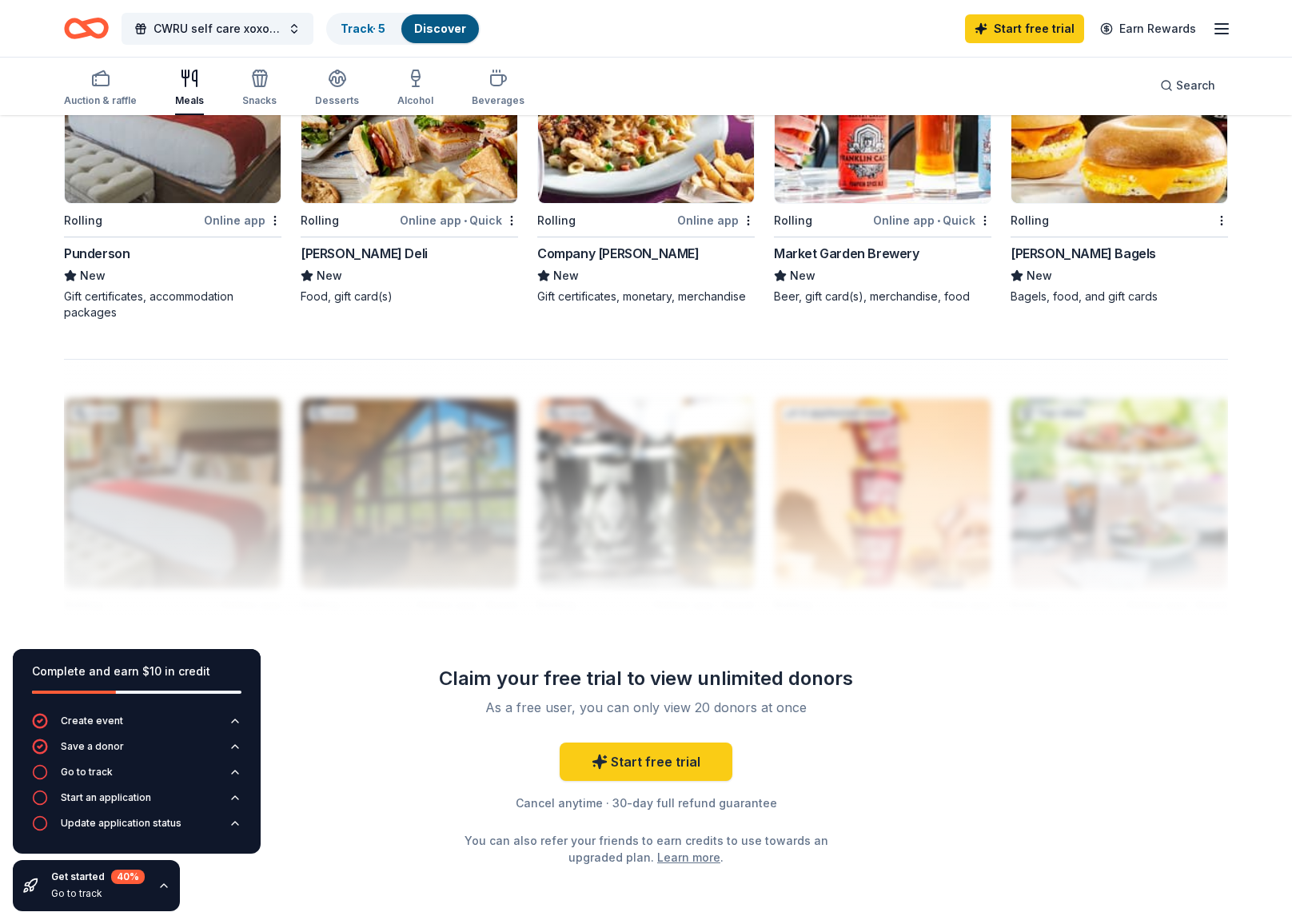
scroll to position [1317, 0]
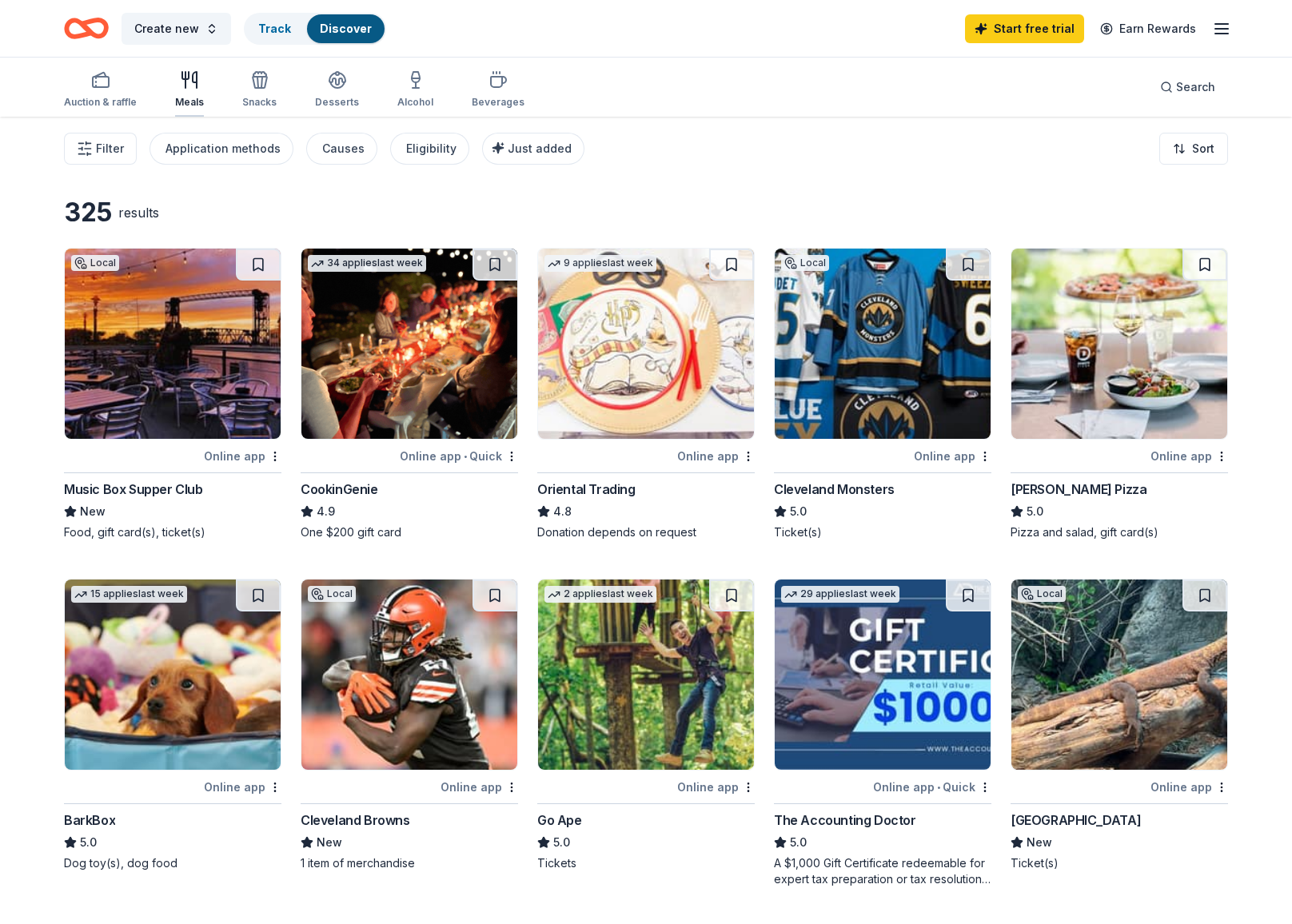
click at [196, 93] on div "Meals" at bounding box center [189, 90] width 29 height 38
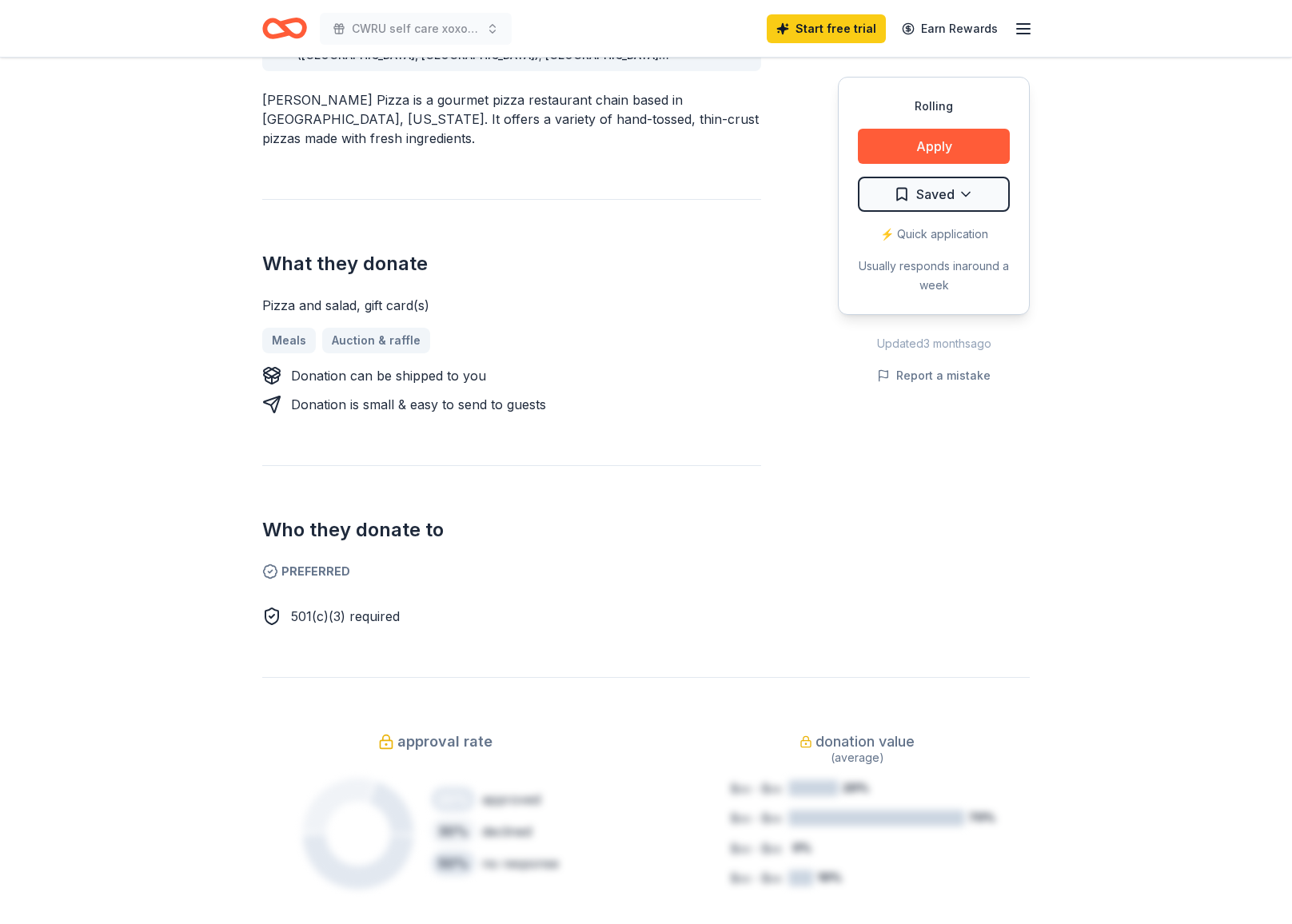
scroll to position [510, 0]
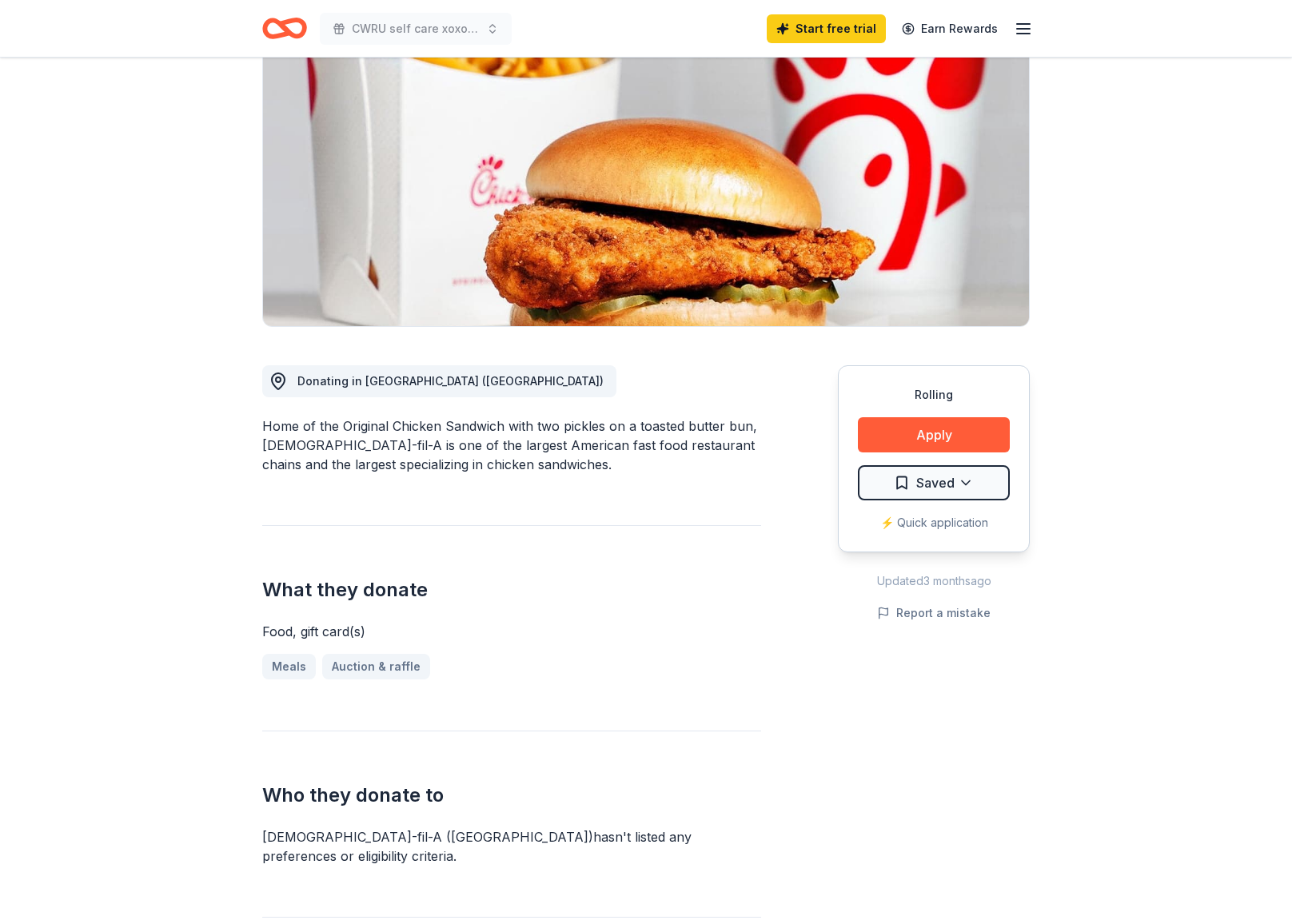
scroll to position [207, 0]
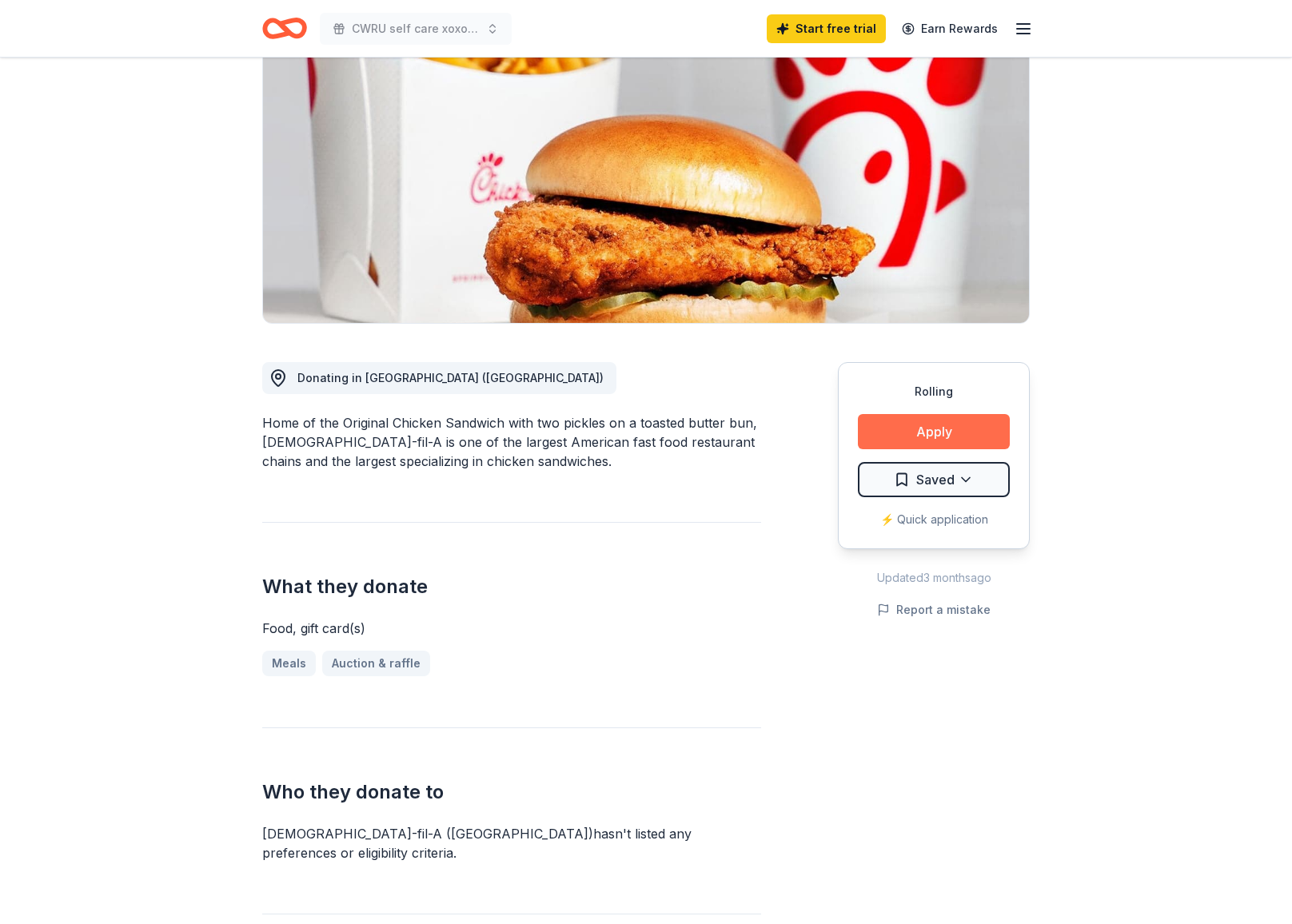
click at [976, 414] on button "Apply" at bounding box center [934, 431] width 152 height 35
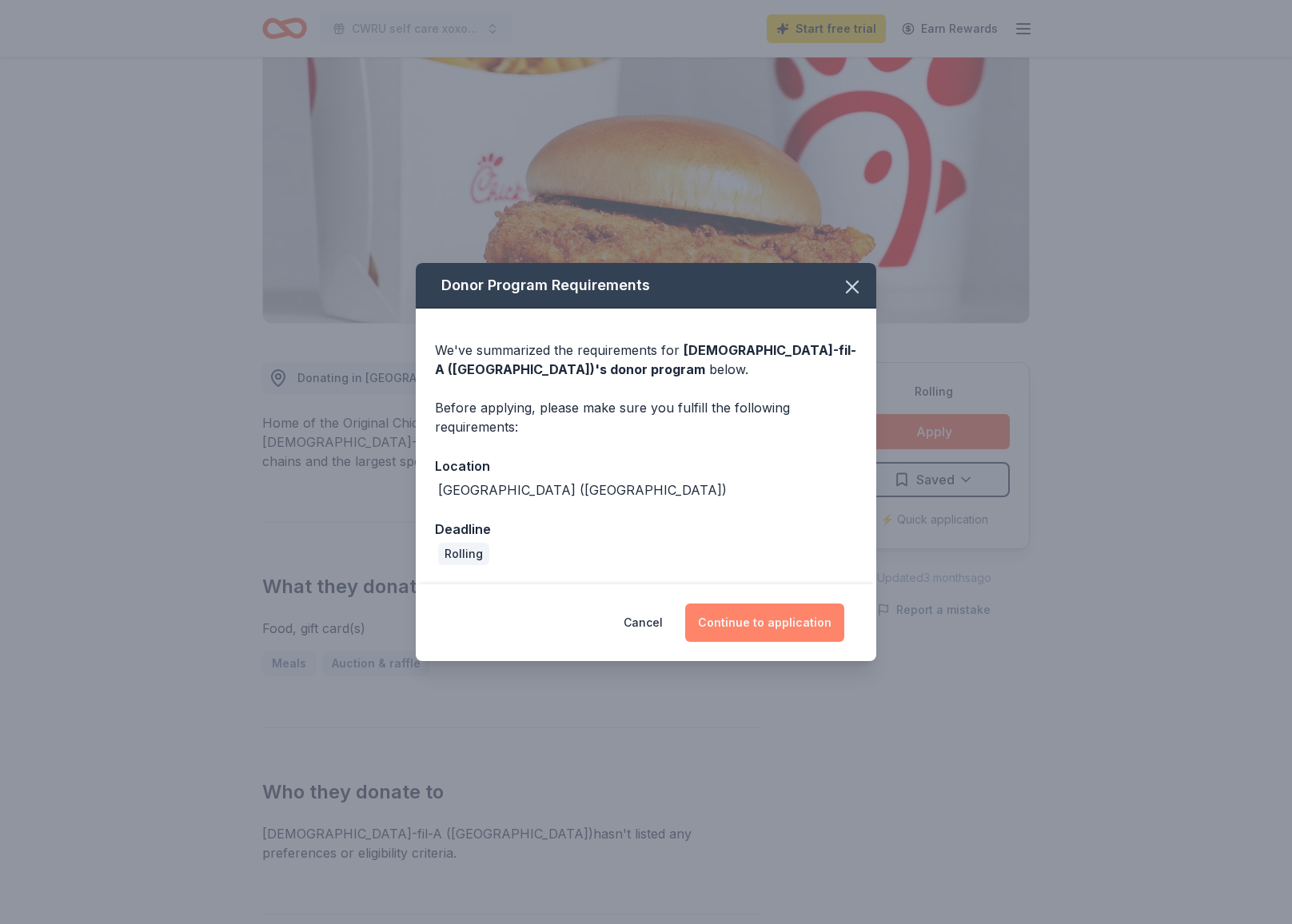
click at [748, 627] on button "Continue to application" at bounding box center [765, 622] width 159 height 38
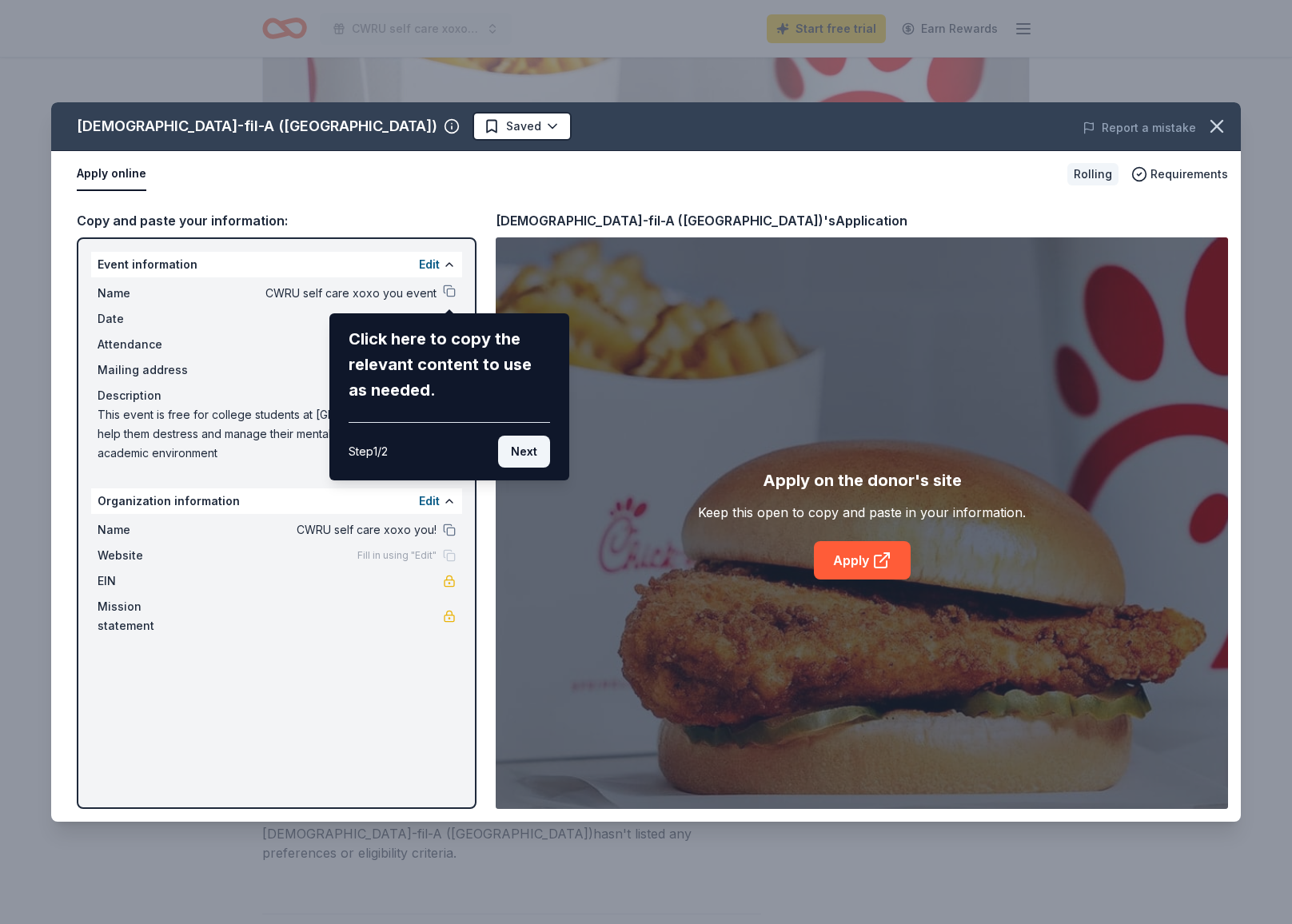
click at [519, 456] on button "Next" at bounding box center [524, 452] width 52 height 32
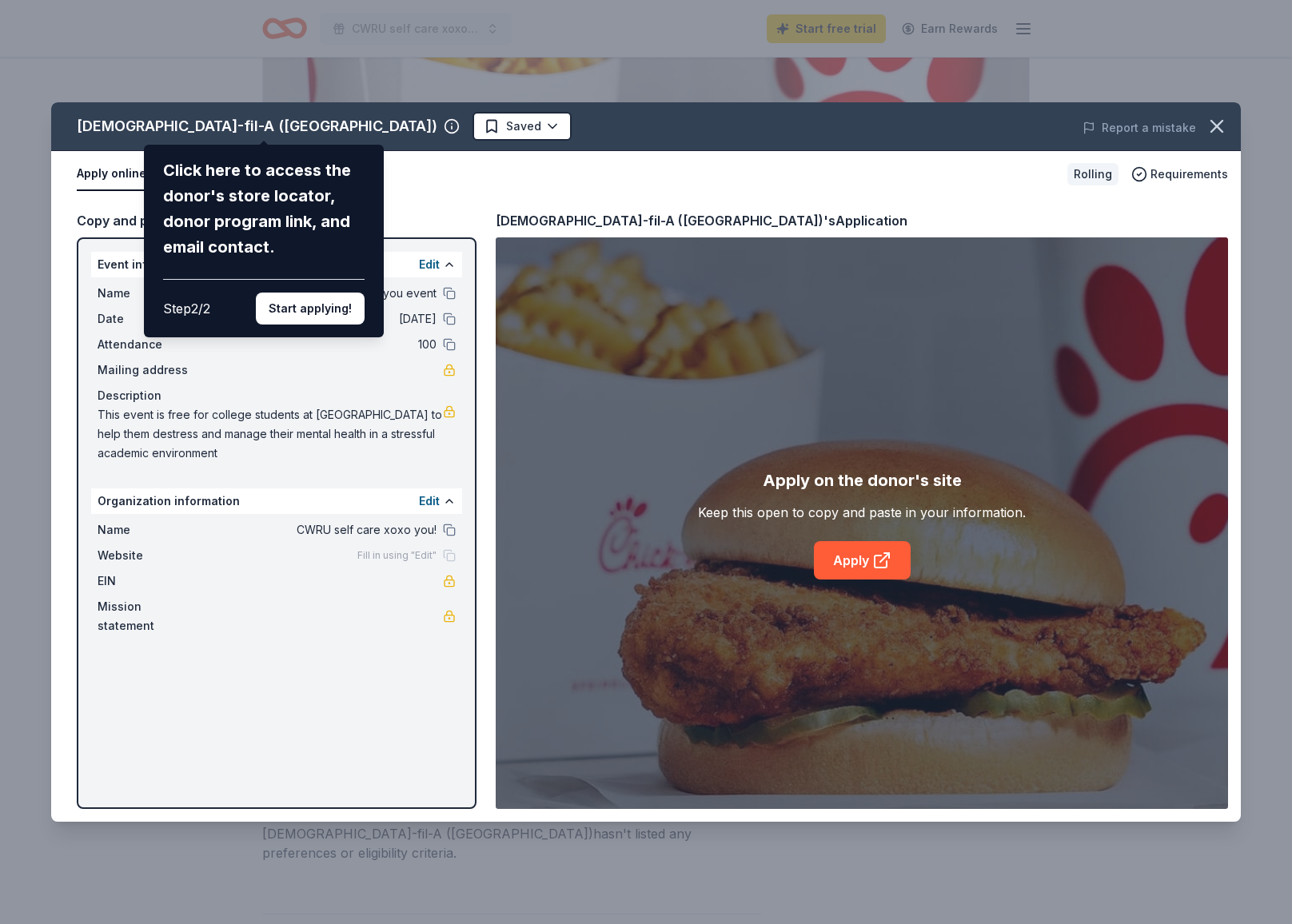
click at [454, 548] on div "Chick-fil-A (Strongsville) Click here to access the donor's store locator, dono…" at bounding box center [646, 462] width 1190 height 719
click at [443, 532] on div "Chick-fil-A (Strongsville) Click here to access the donor's store locator, dono…" at bounding box center [646, 462] width 1190 height 719
click at [870, 566] on div "Chick-fil-A (Strongsville) Click here to access the donor's store locator, dono…" at bounding box center [646, 462] width 1190 height 719
click at [314, 292] on button "Start applying!" at bounding box center [310, 309] width 109 height 32
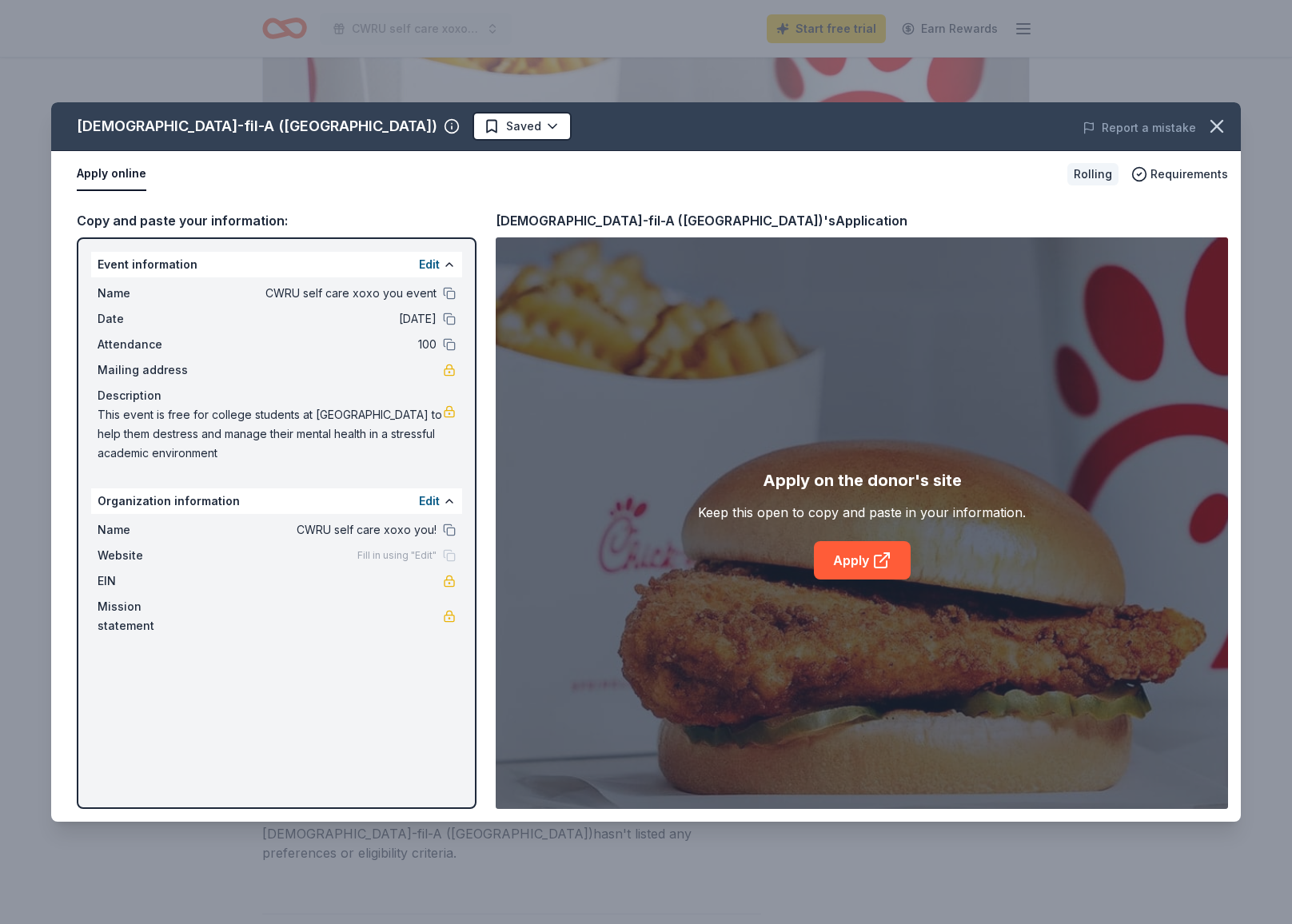
click at [854, 565] on div "Chick-fil-A (Strongsville) Saved Report a mistake Apply online Rolling Requirem…" at bounding box center [646, 462] width 1190 height 719
click at [868, 557] on link "Apply" at bounding box center [862, 560] width 96 height 38
click at [1216, 124] on icon "button" at bounding box center [1217, 126] width 11 height 11
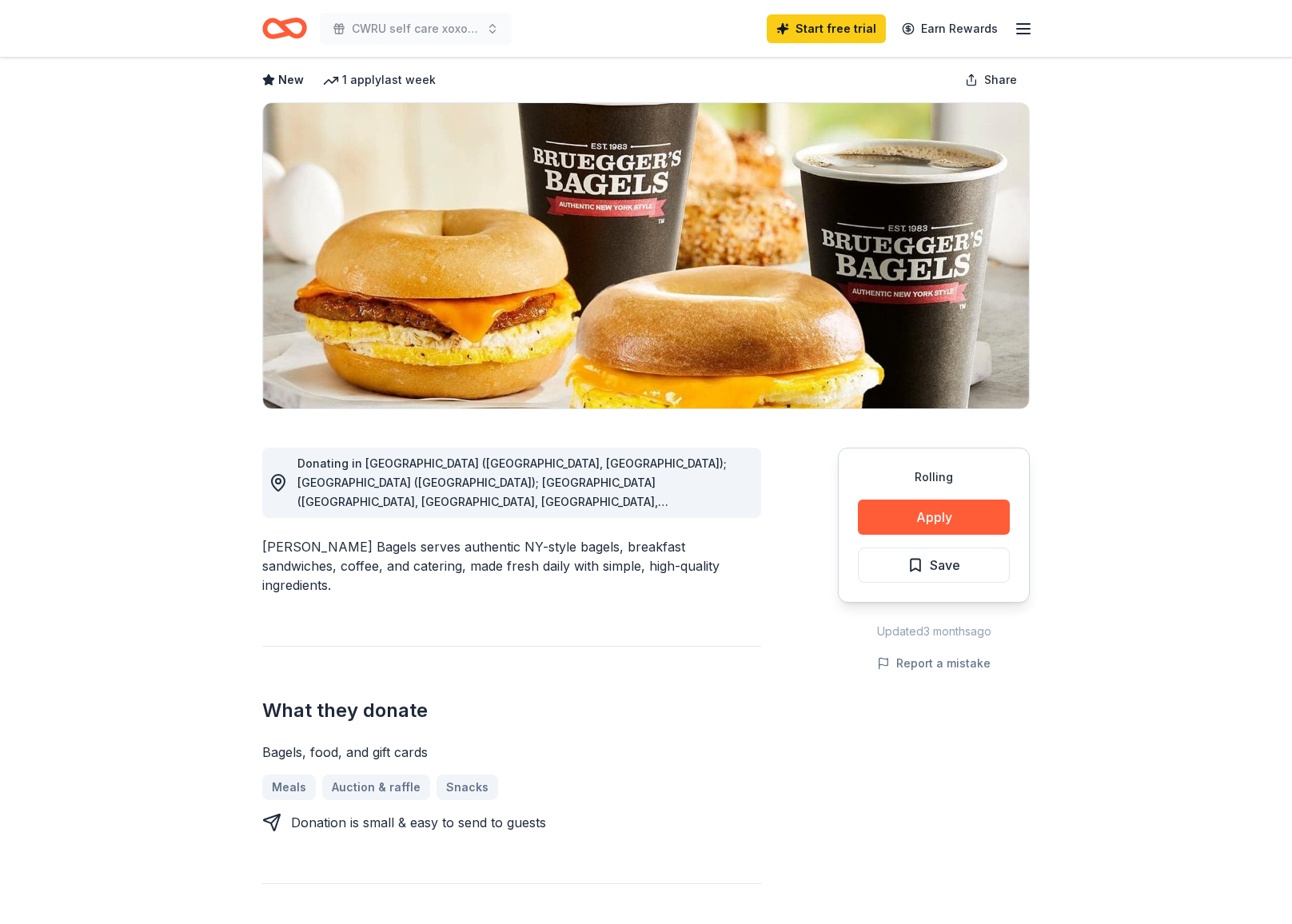
scroll to position [76, 0]
click at [965, 511] on button "Apply" at bounding box center [934, 517] width 152 height 35
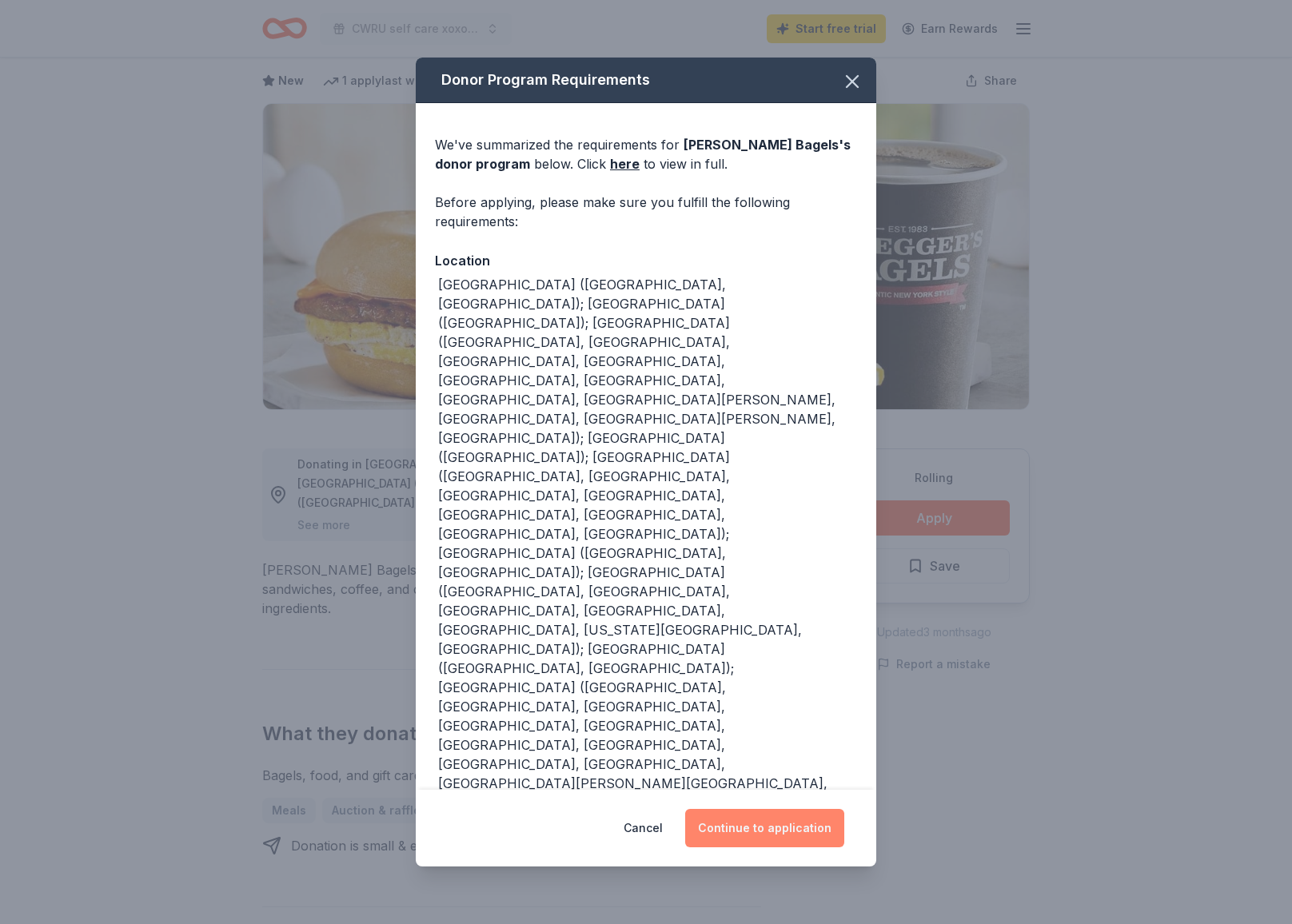
click at [732, 809] on button "Continue to application" at bounding box center [765, 828] width 159 height 38
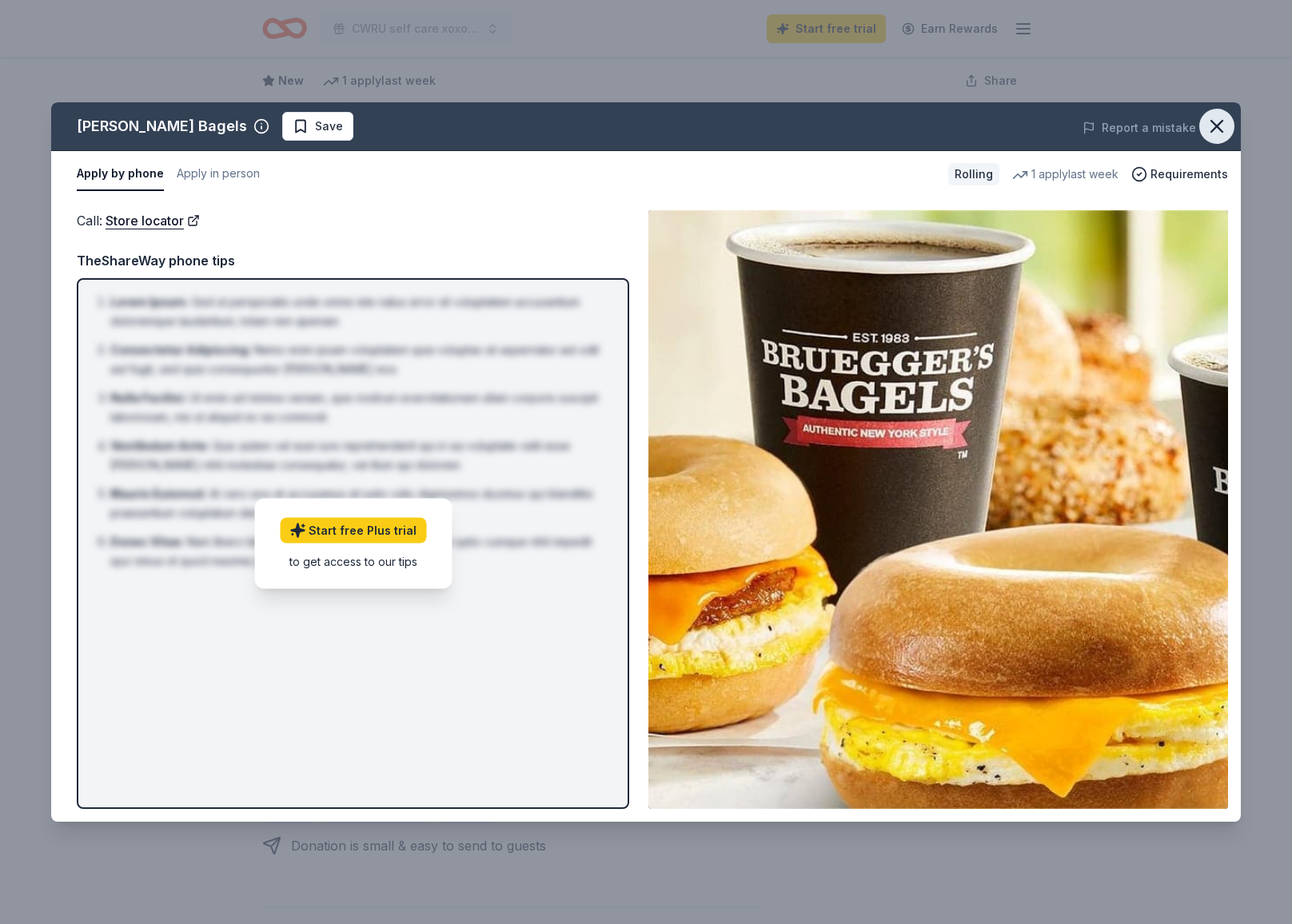
click at [1220, 118] on icon "button" at bounding box center [1217, 126] width 22 height 22
